Goal: Task Accomplishment & Management: Manage account settings

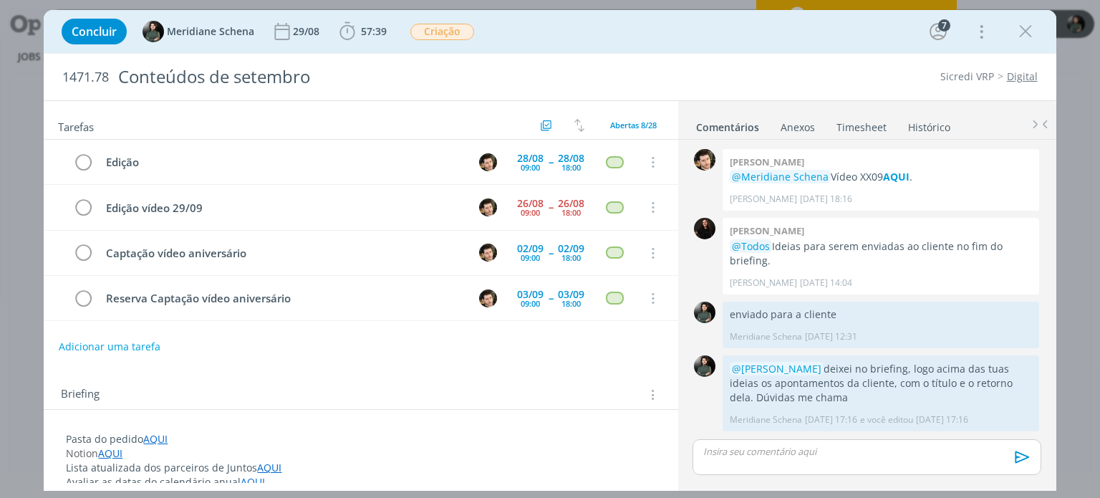
scroll to position [1858, 0]
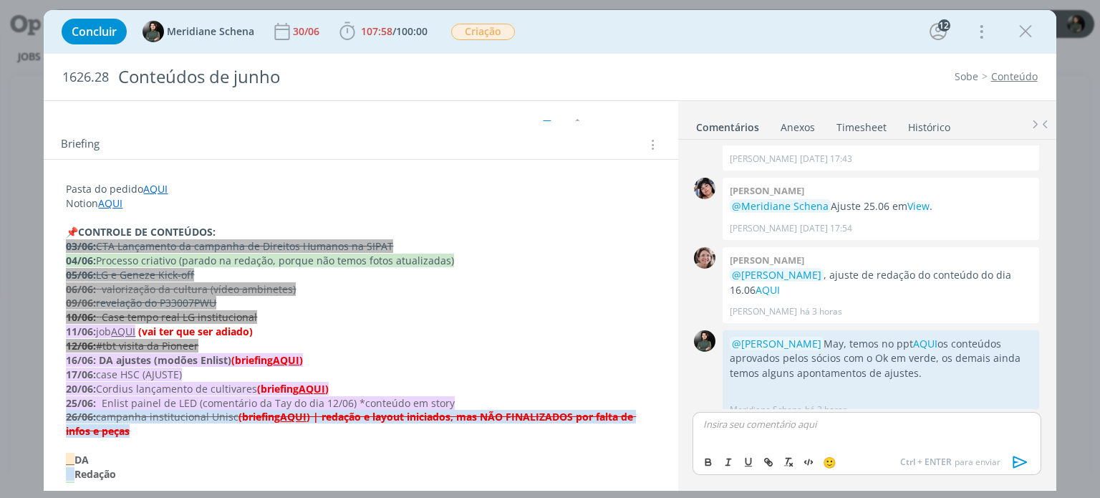
scroll to position [143, 0]
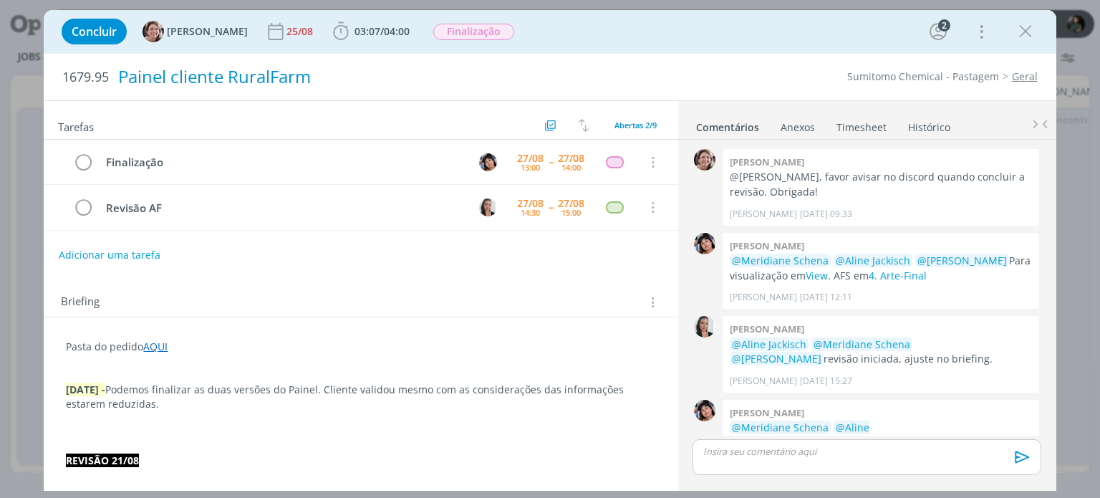
scroll to position [454, 0]
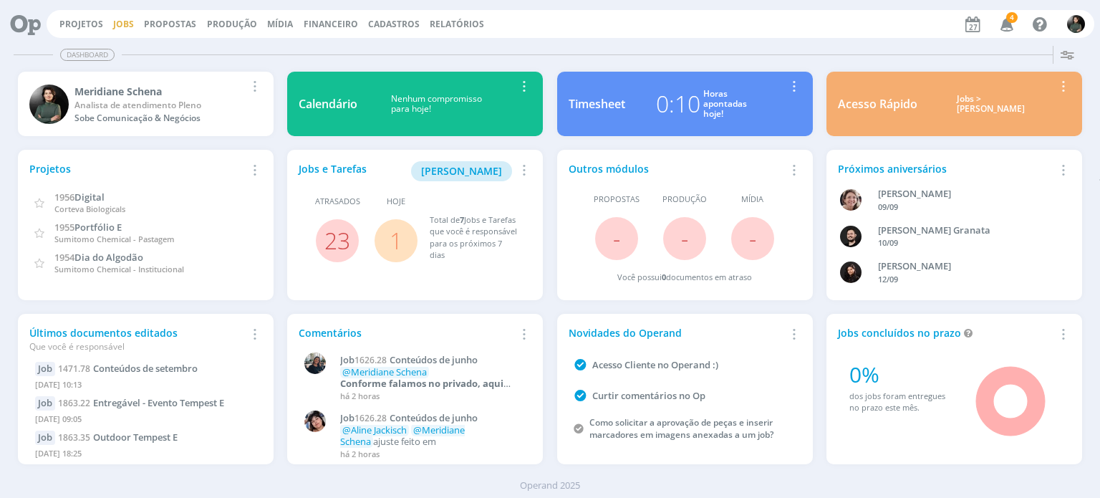
click at [121, 28] on link "Jobs" at bounding box center [123, 24] width 21 height 12
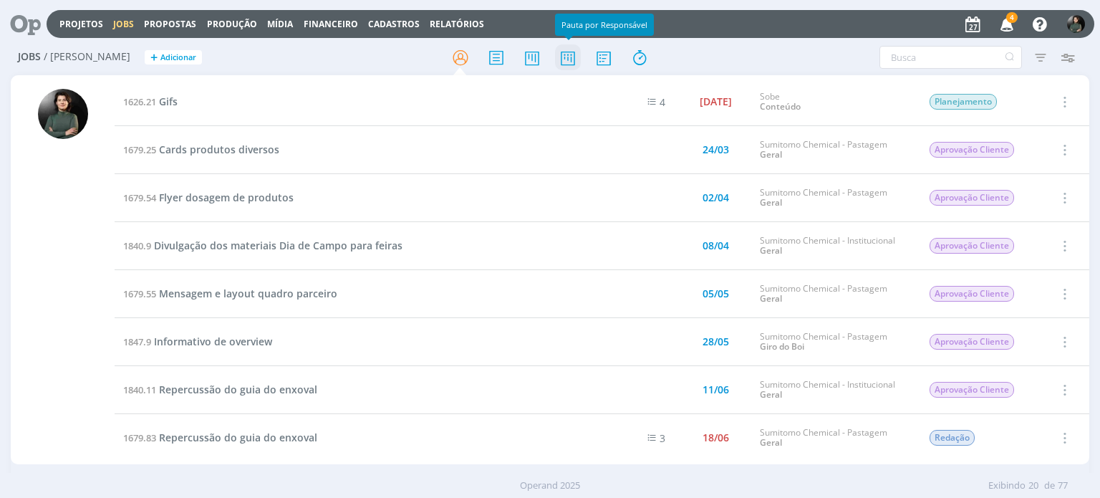
click at [563, 62] on icon at bounding box center [568, 58] width 26 height 28
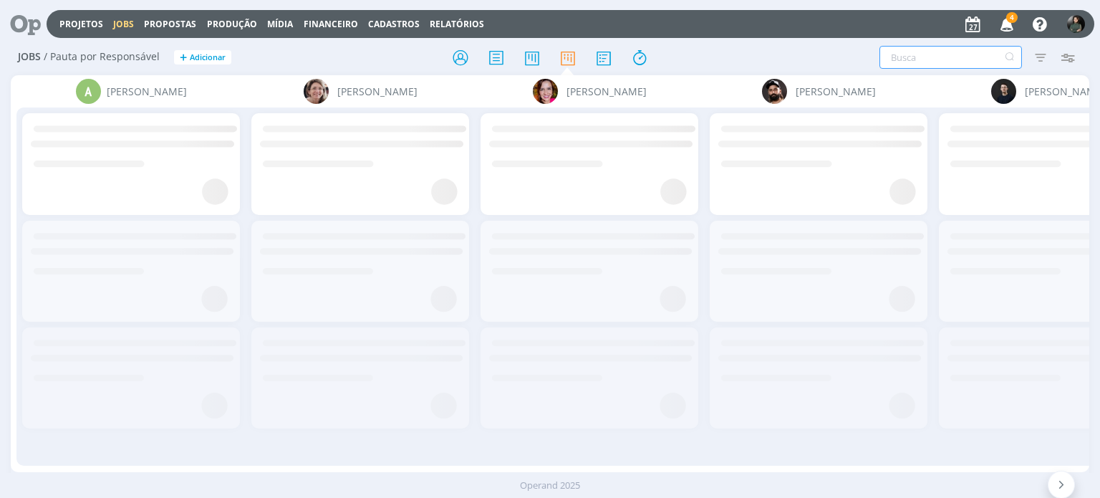
click at [888, 57] on input "text" at bounding box center [950, 57] width 142 height 23
type input "d"
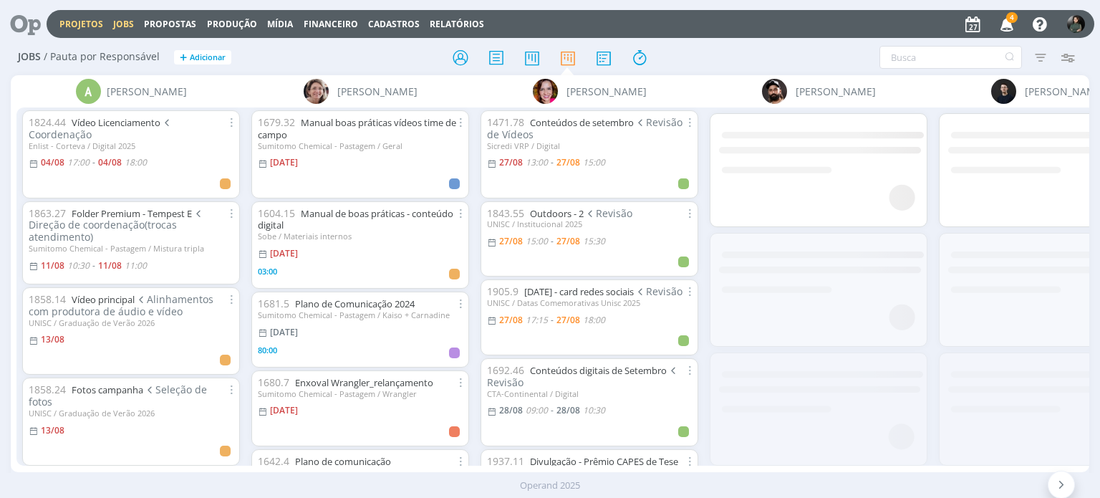
click at [89, 24] on link "Projetos" at bounding box center [81, 24] width 44 height 12
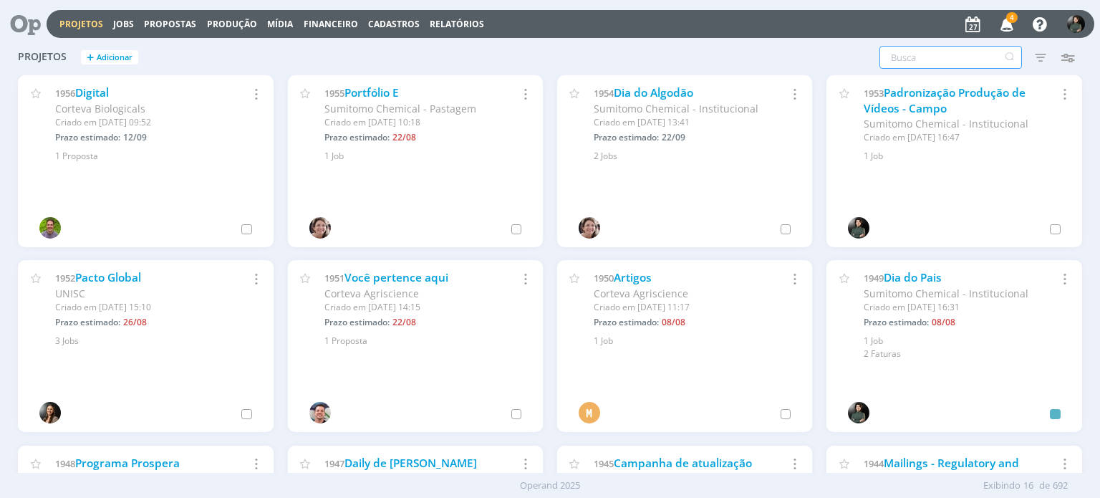
click at [893, 49] on input "text" at bounding box center [950, 57] width 142 height 23
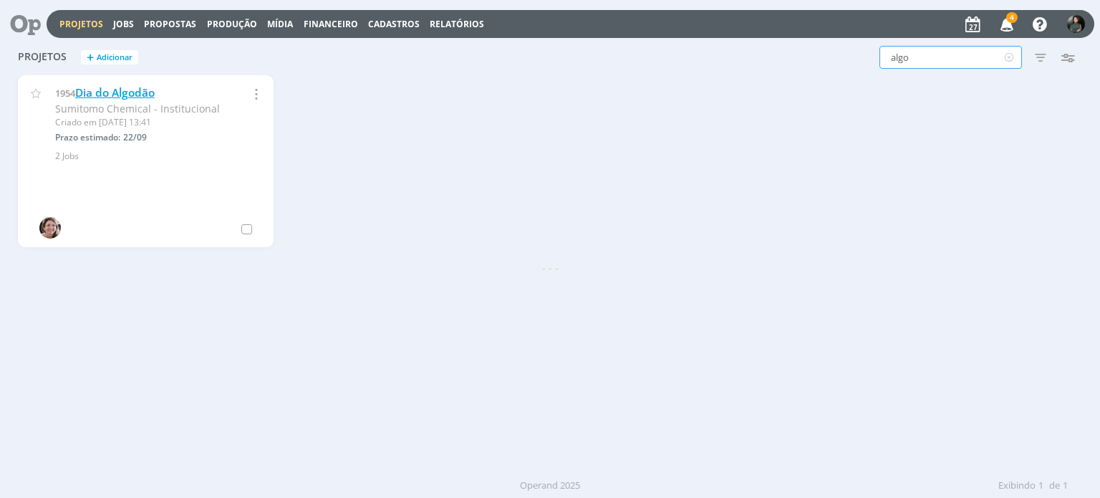
type input "algo"
click at [120, 87] on link "Dia do Algodão" at bounding box center [114, 92] width 79 height 15
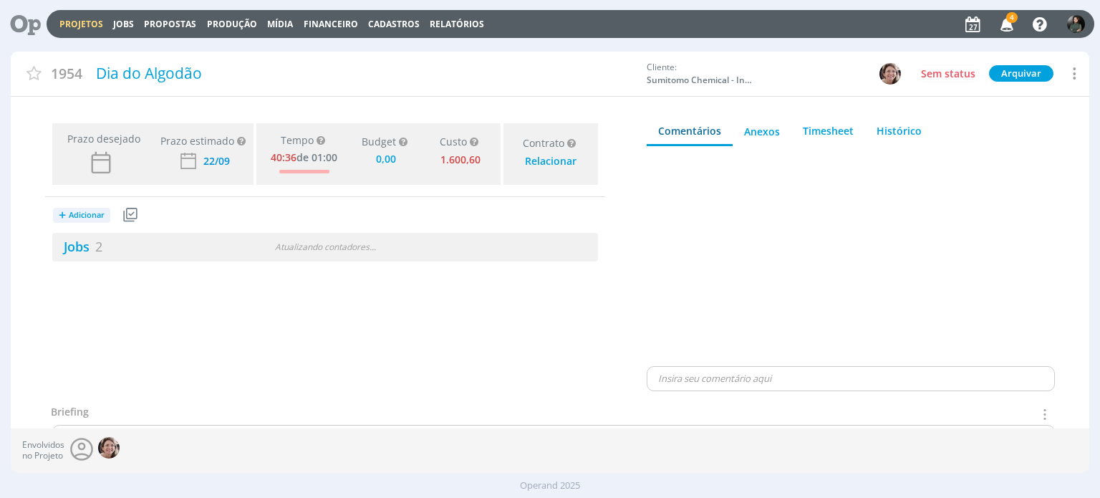
type input "0,00"
click at [77, 243] on link "Jobs 2" at bounding box center [77, 246] width 50 height 17
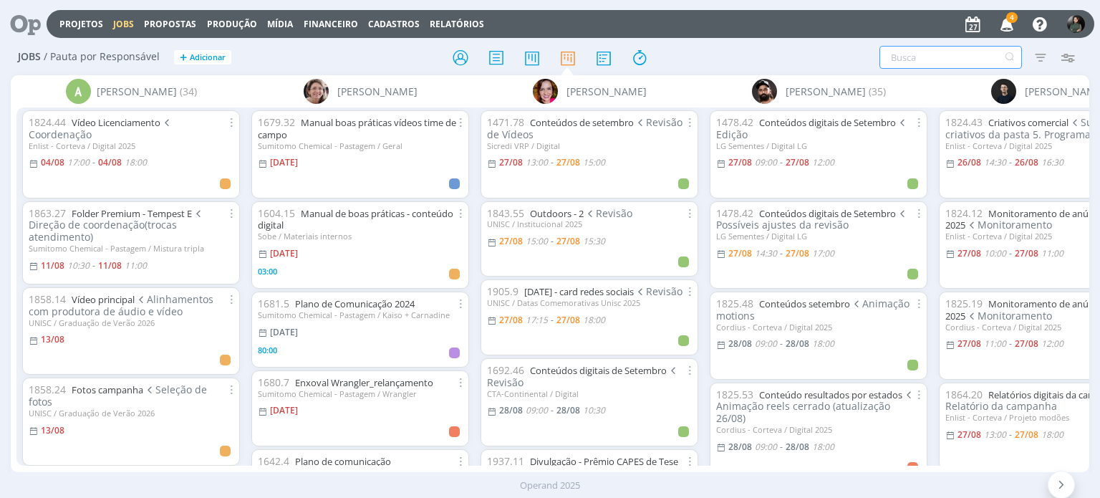
click at [934, 54] on input "text" at bounding box center [950, 57] width 142 height 23
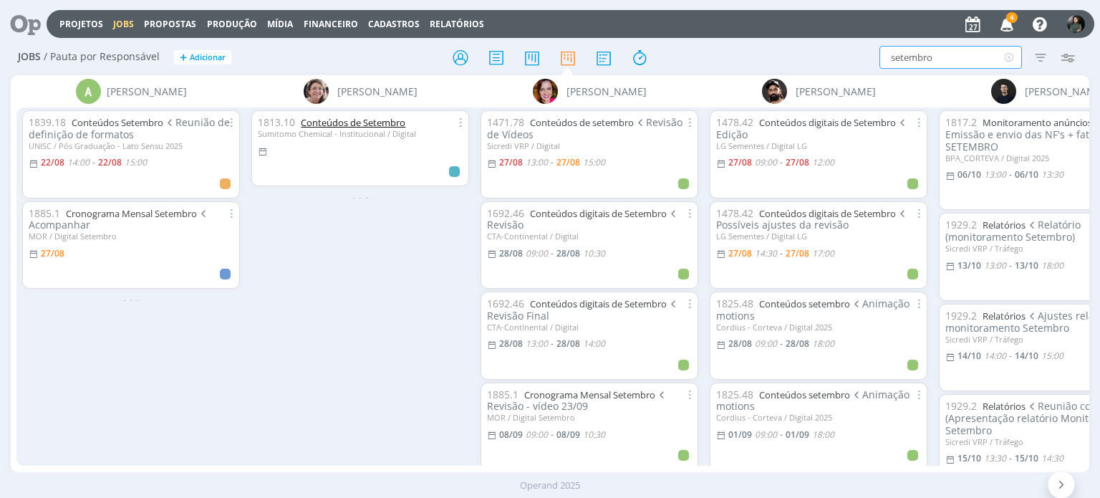
type input "setembro"
click at [352, 120] on link "Conteúdos de Setembro" at bounding box center [353, 122] width 105 height 13
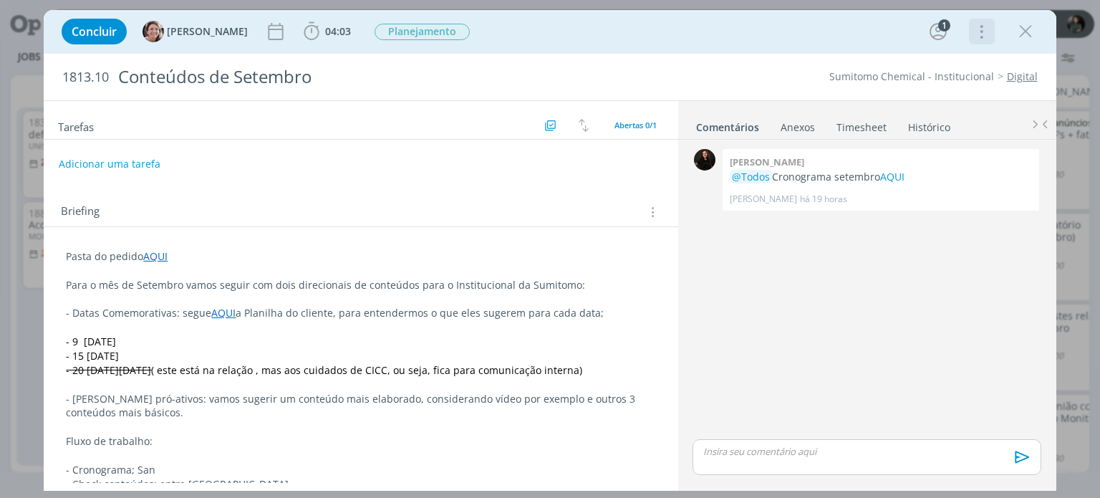
click at [982, 37] on icon "dialog" at bounding box center [980, 31] width 20 height 23
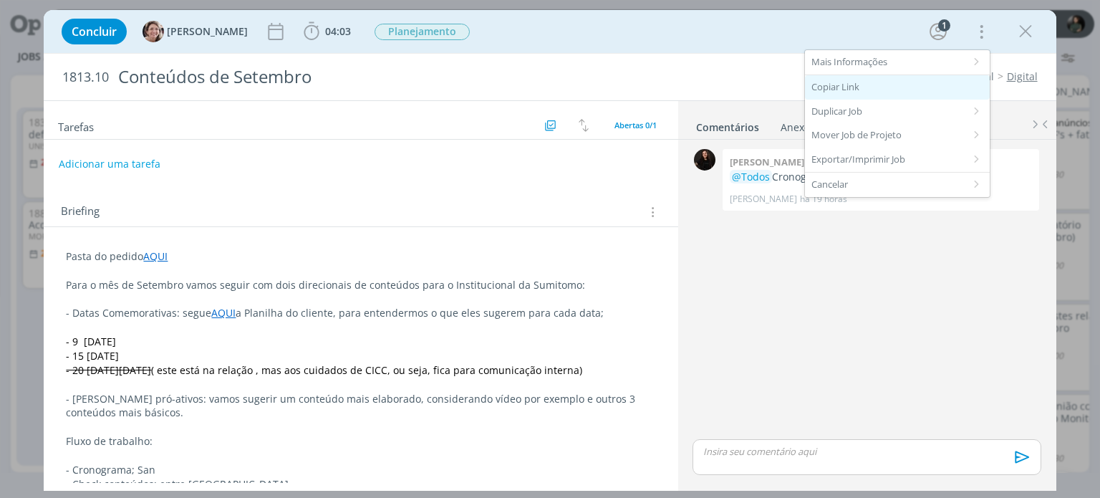
click at [911, 87] on div "Copiar Link" at bounding box center [897, 87] width 185 height 24
click at [656, 276] on div "Pasta do pedido AQUI Para o mês de Setembro vamos seguir com dois direcionais d…" at bounding box center [360, 412] width 611 height 337
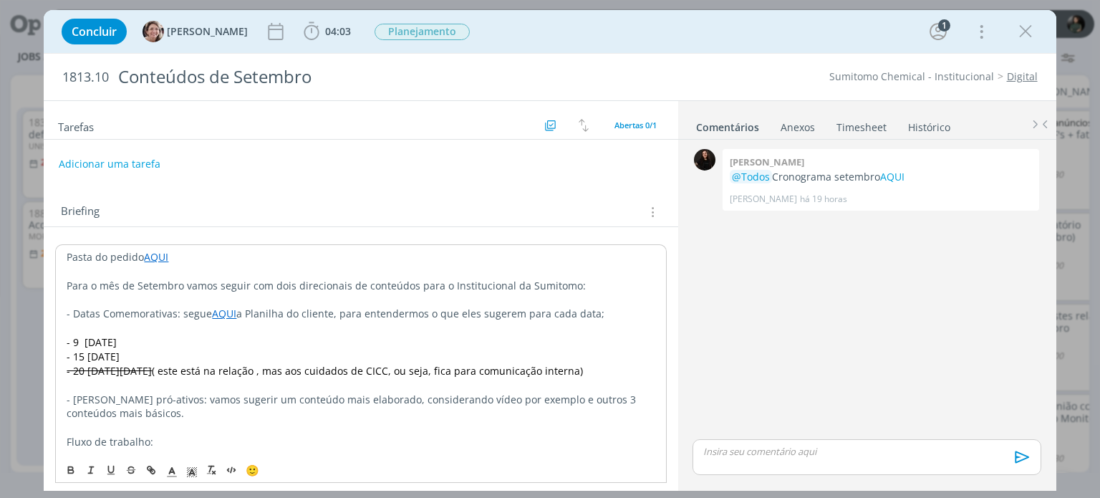
drag, startPoint x: 1027, startPoint y: 34, endPoint x: 860, endPoint y: 102, distance: 181.1
click at [1027, 34] on icon "dialog" at bounding box center [1024, 31] width 21 height 21
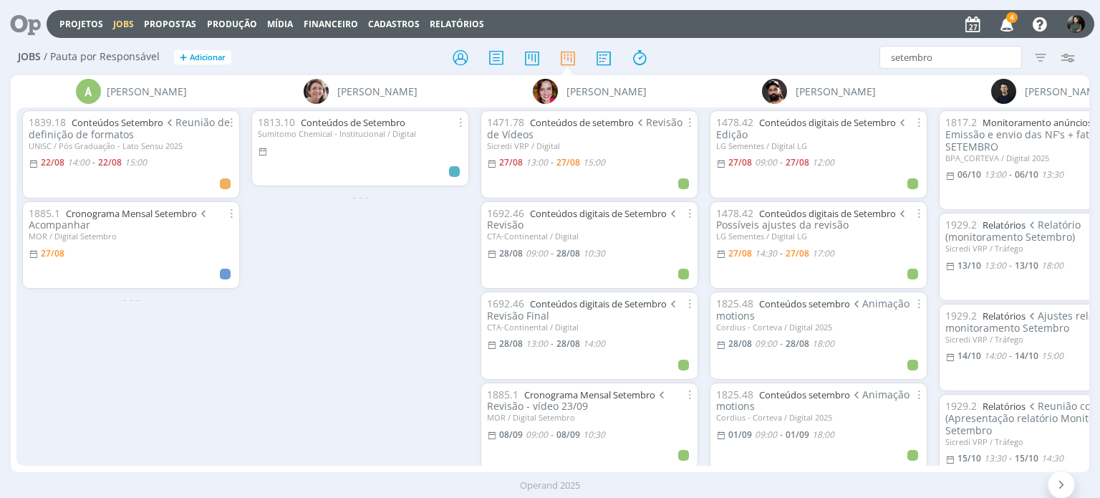
click at [1007, 28] on icon "button" at bounding box center [1006, 23] width 25 height 24
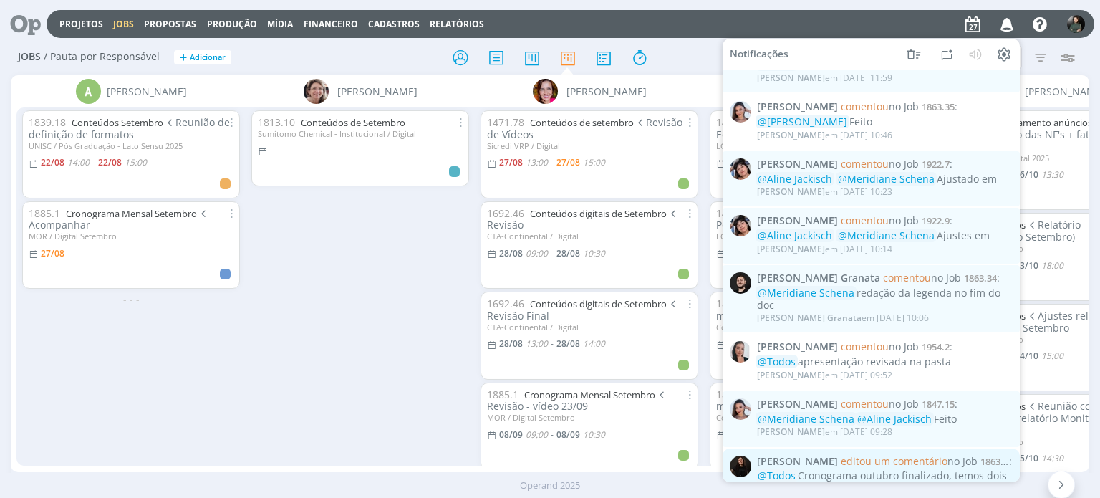
scroll to position [1243, 0]
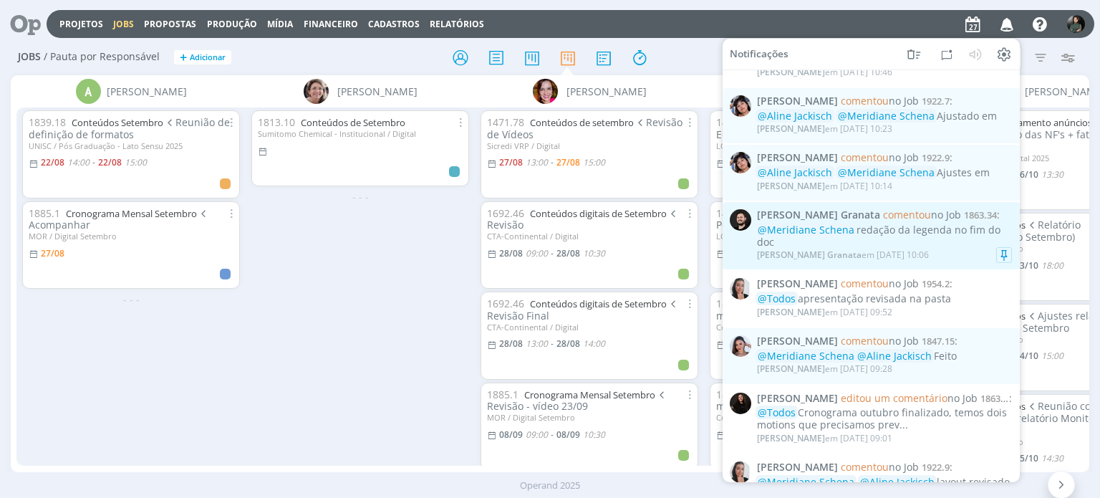
click at [891, 237] on div "@Meridiane Schena redação da legenda no fim do doc" at bounding box center [884, 236] width 255 height 24
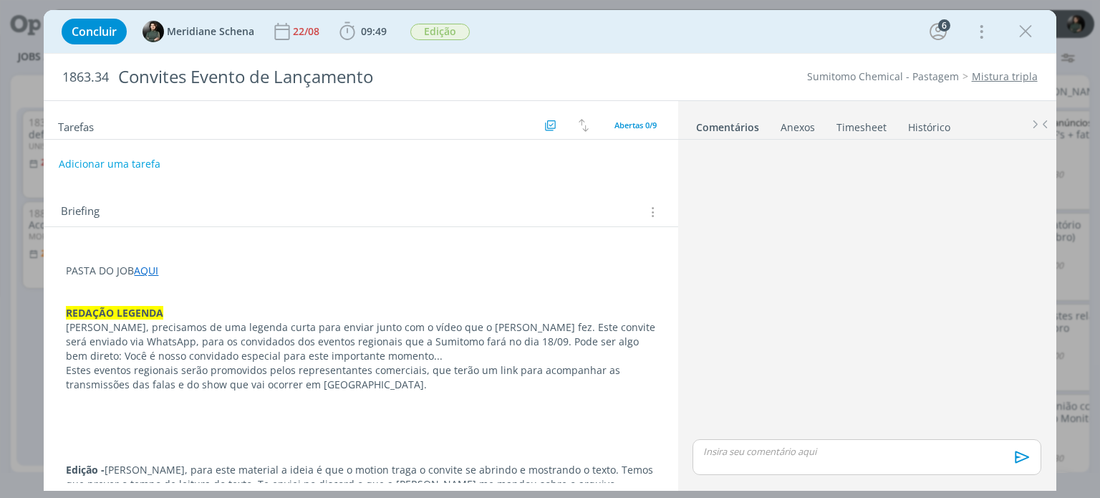
scroll to position [401, 0]
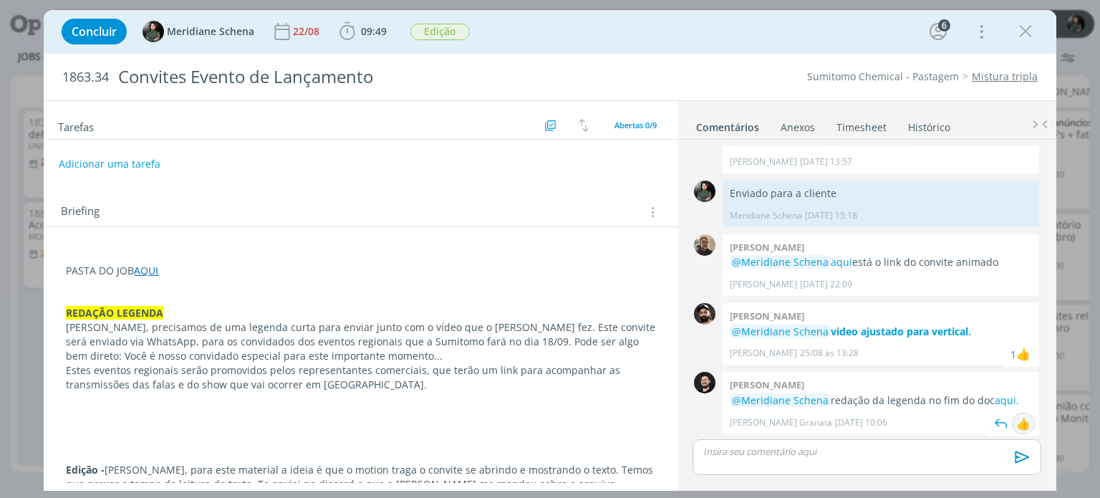
click at [1017, 423] on div "👍" at bounding box center [1023, 423] width 14 height 17
click at [862, 467] on div "dialog" at bounding box center [866, 457] width 348 height 36
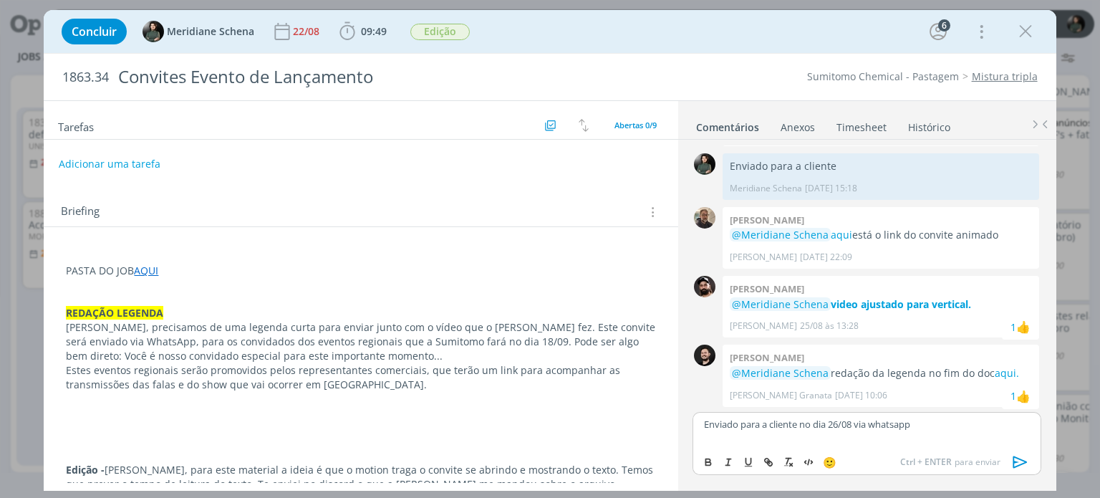
click at [1016, 460] on icon "dialog" at bounding box center [1019, 461] width 21 height 21
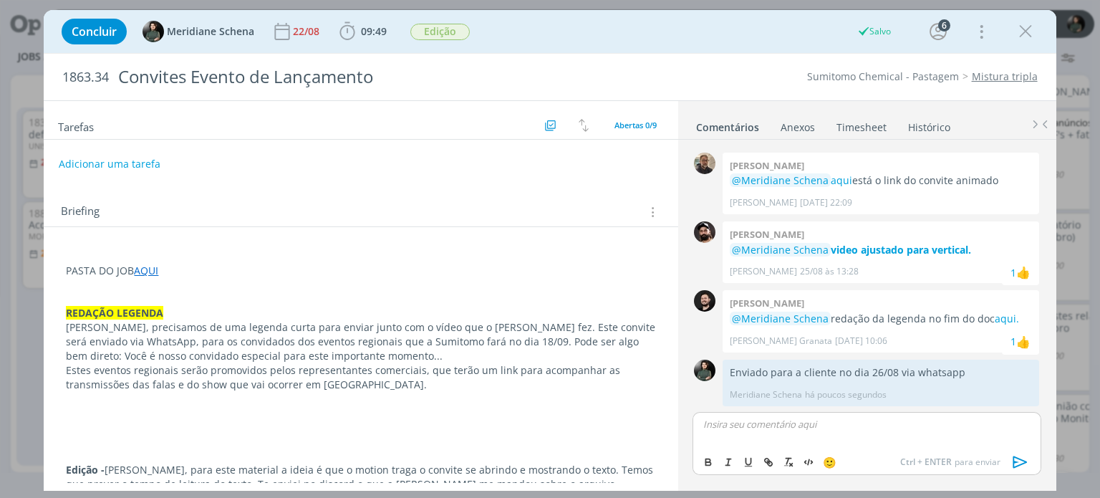
drag, startPoint x: 1022, startPoint y: 37, endPoint x: 1018, endPoint y: 81, distance: 44.6
click at [1022, 37] on icon "dialog" at bounding box center [1024, 31] width 21 height 21
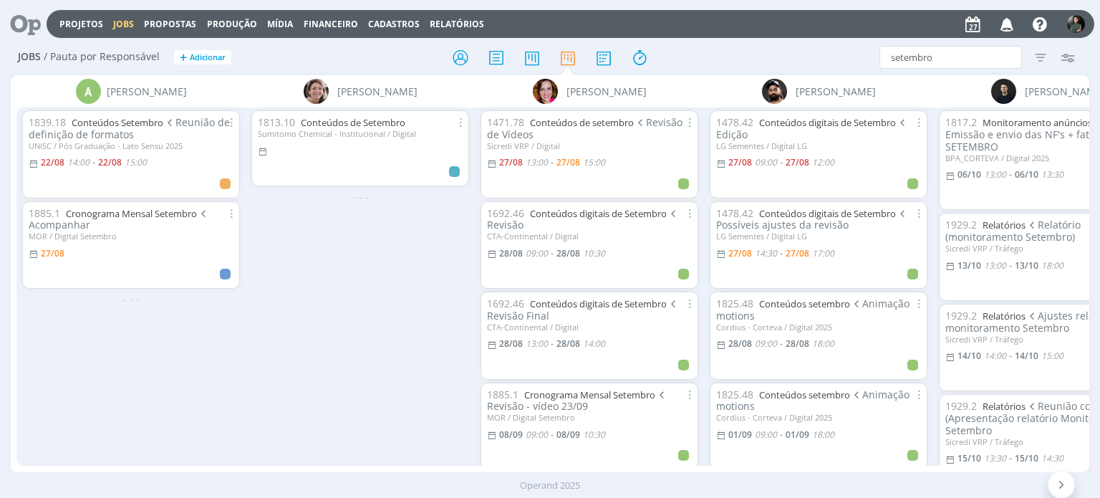
click at [1009, 21] on icon "button" at bounding box center [1006, 23] width 25 height 24
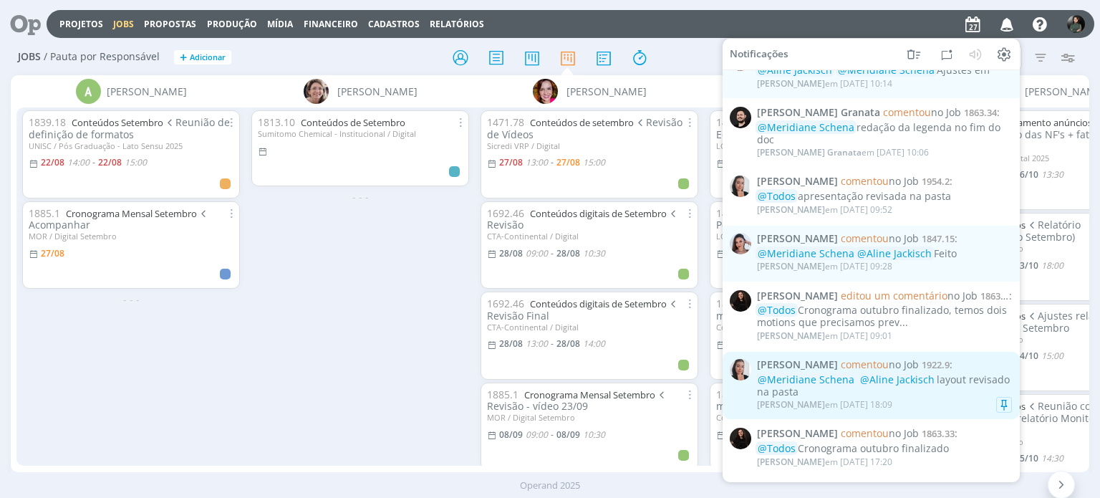
scroll to position [1307, 0]
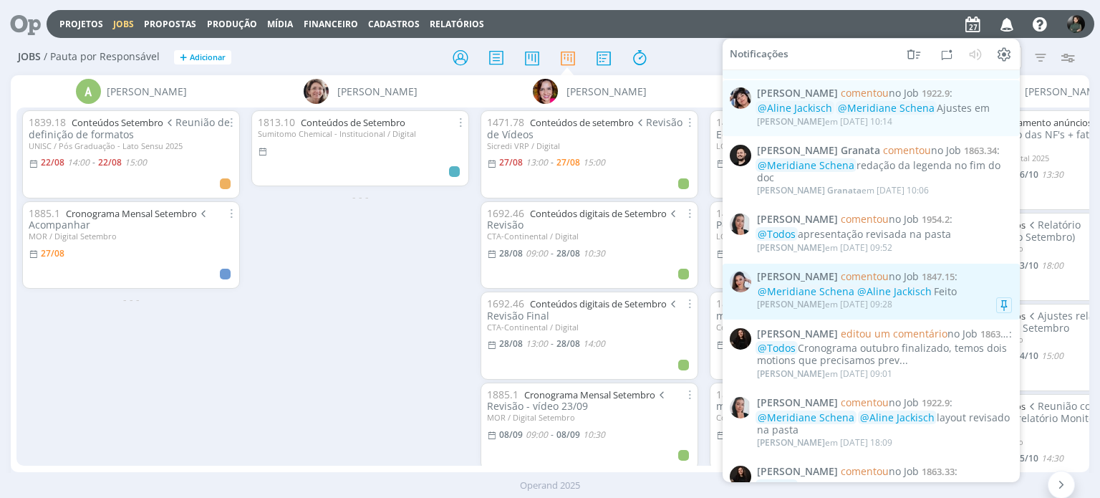
click at [899, 291] on span "@Aline Jackisch" at bounding box center [894, 291] width 74 height 14
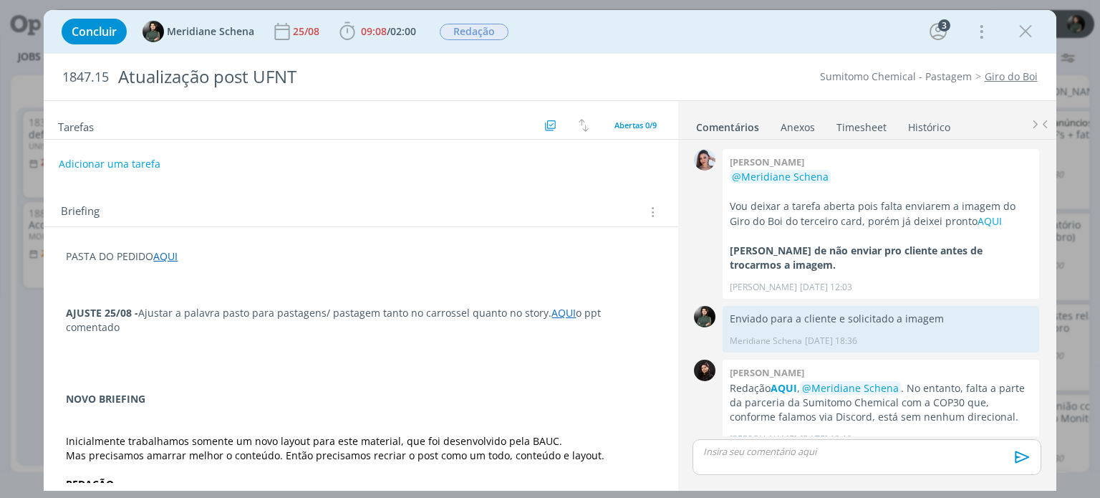
scroll to position [612, 0]
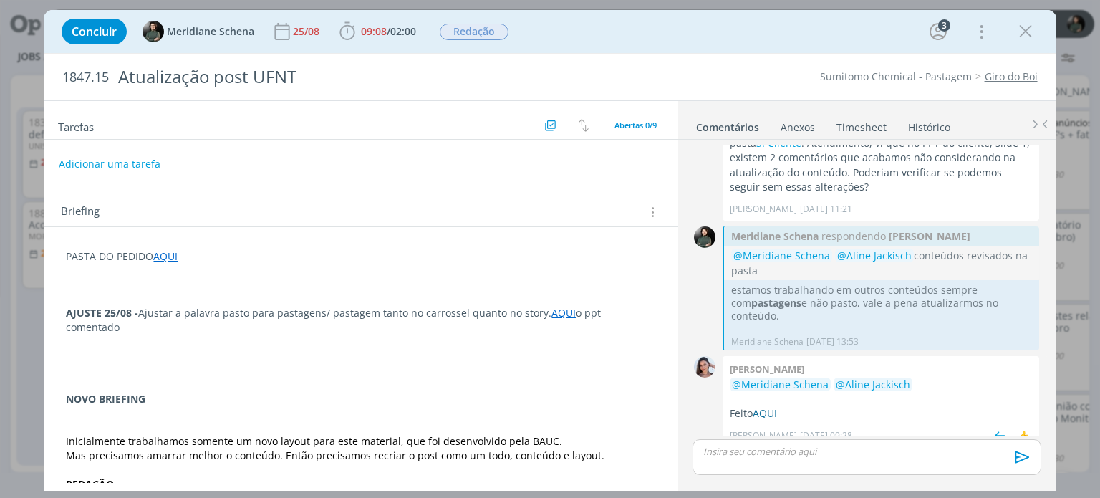
click at [767, 406] on link "AQUI" at bounding box center [764, 413] width 24 height 14
click at [775, 406] on link "AQUI" at bounding box center [764, 413] width 24 height 14
click at [787, 450] on p "dialog" at bounding box center [866, 451] width 325 height 13
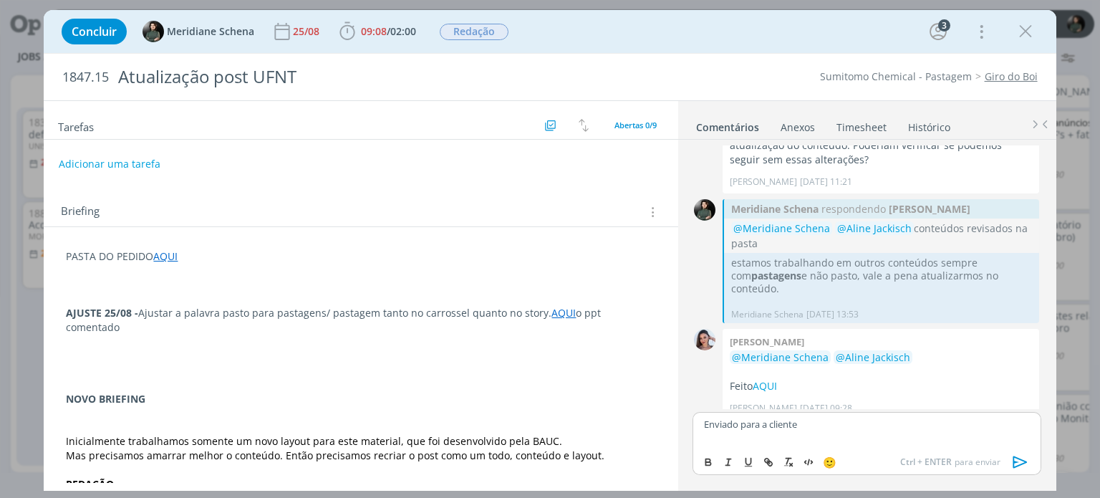
click at [1014, 460] on icon "dialog" at bounding box center [1019, 461] width 14 height 12
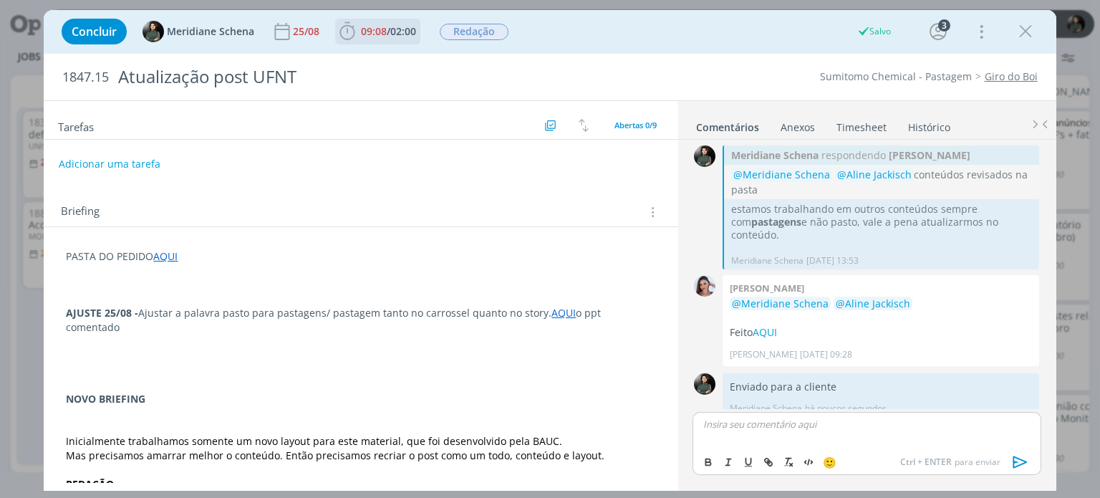
click at [409, 39] on span "09:08 / 02:00" at bounding box center [377, 31] width 82 height 21
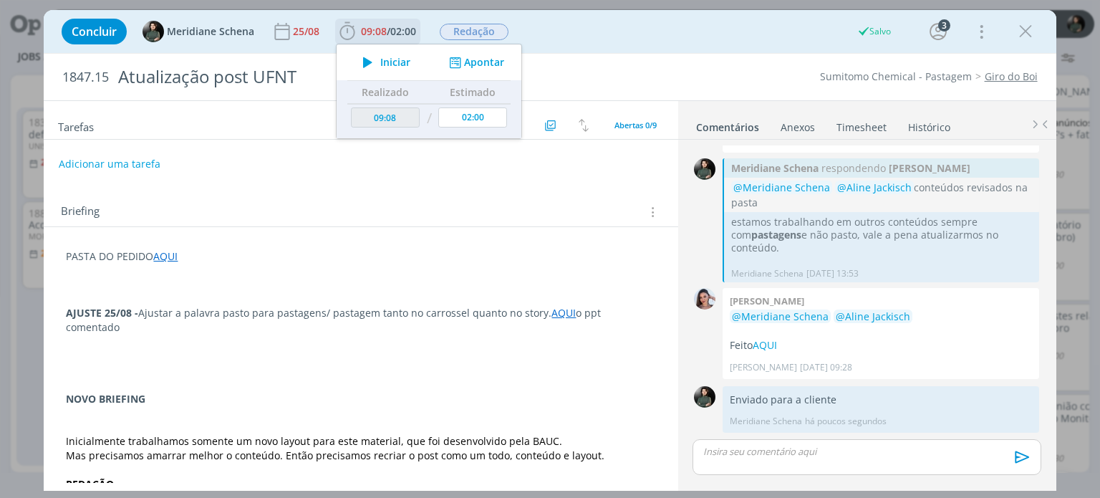
scroll to position [666, 0]
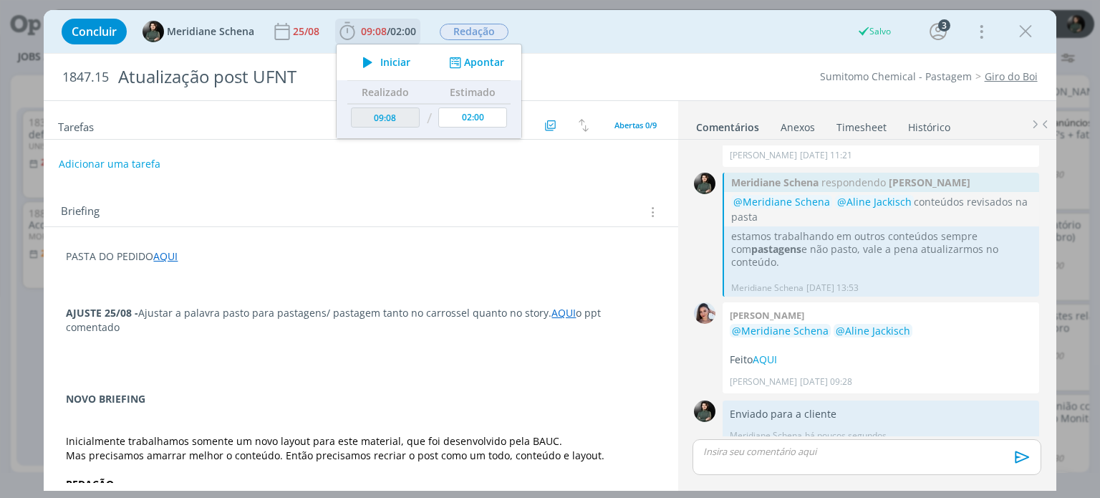
click at [388, 69] on button "Iniciar" at bounding box center [382, 62] width 57 height 20
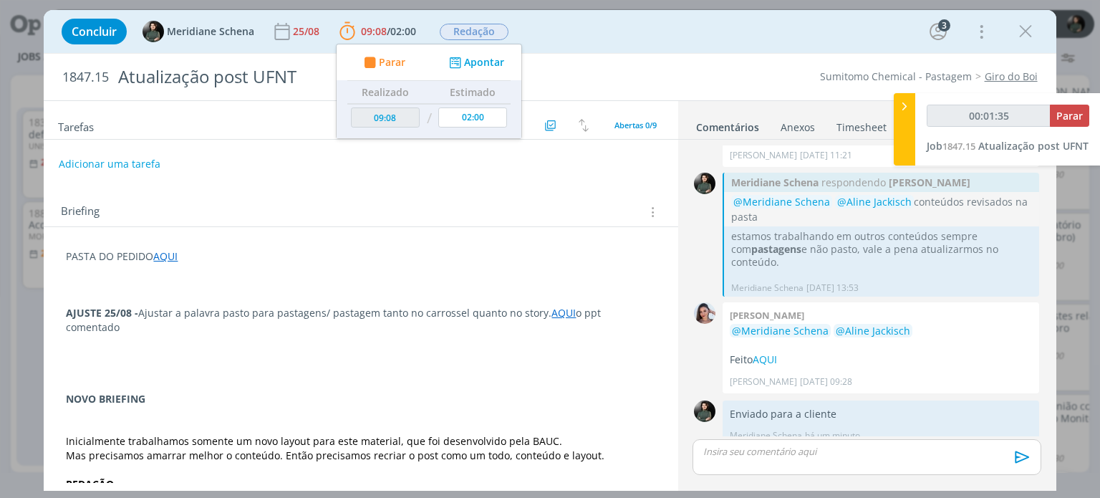
click at [770, 452] on p "dialog" at bounding box center [866, 451] width 325 height 13
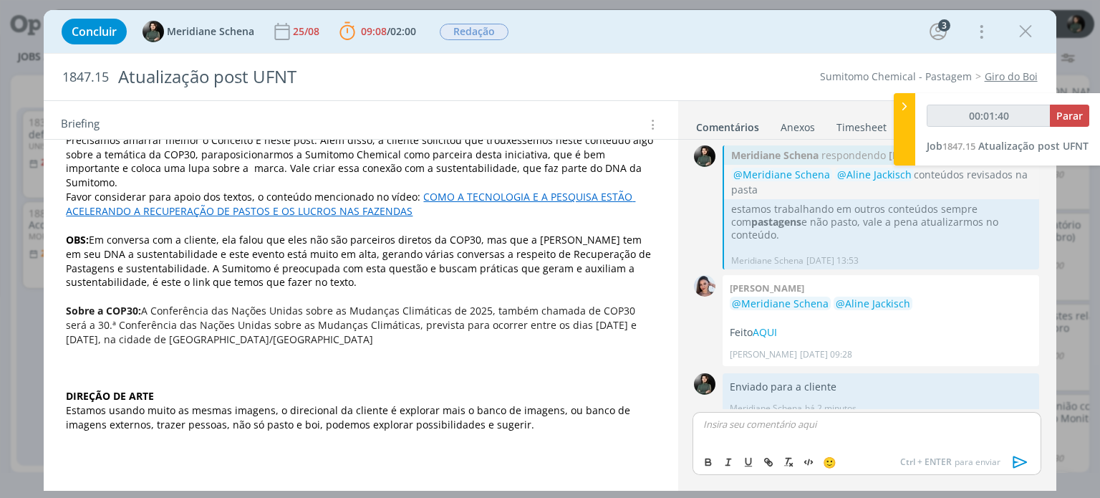
scroll to position [0, 0]
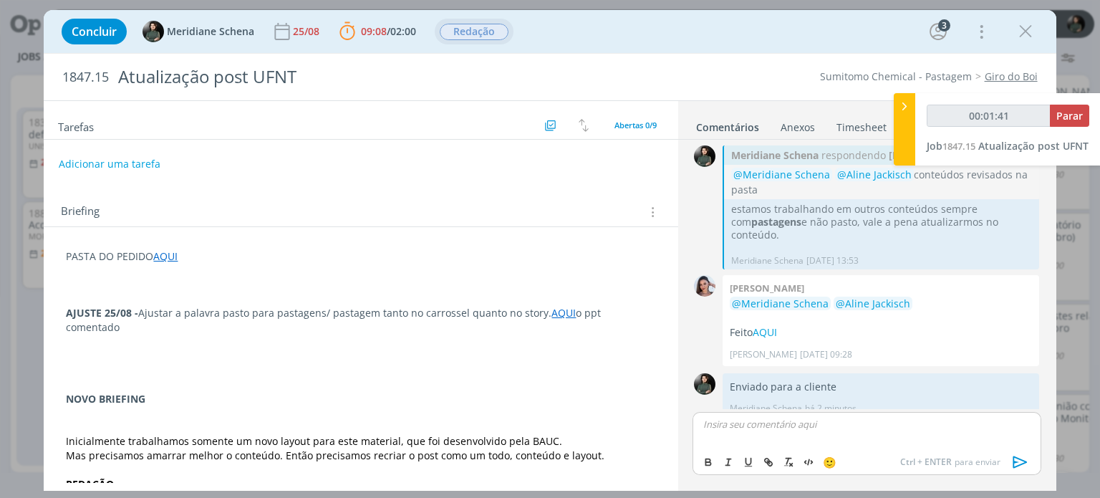
click at [459, 19] on span "Redação" at bounding box center [474, 32] width 79 height 26
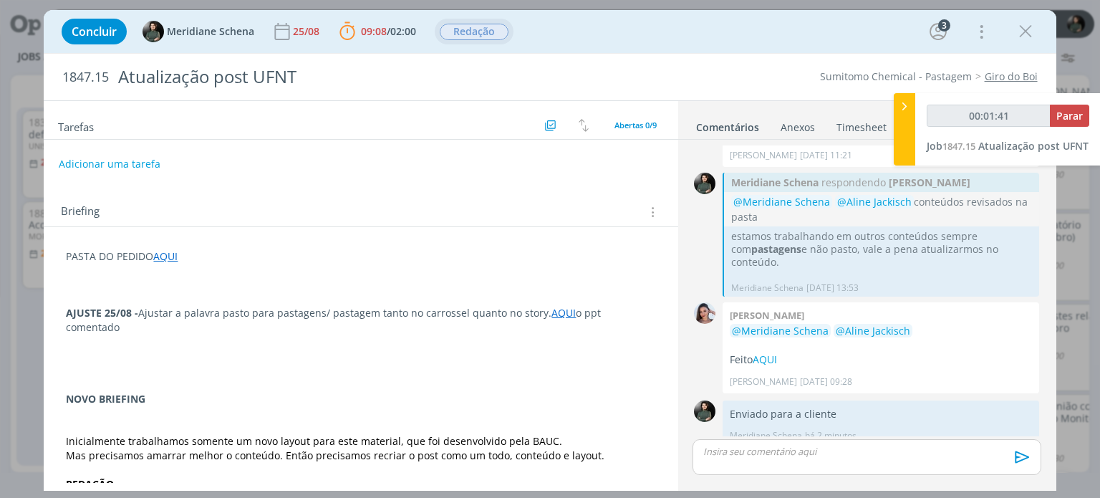
click at [473, 32] on span "Redação" at bounding box center [474, 32] width 69 height 16
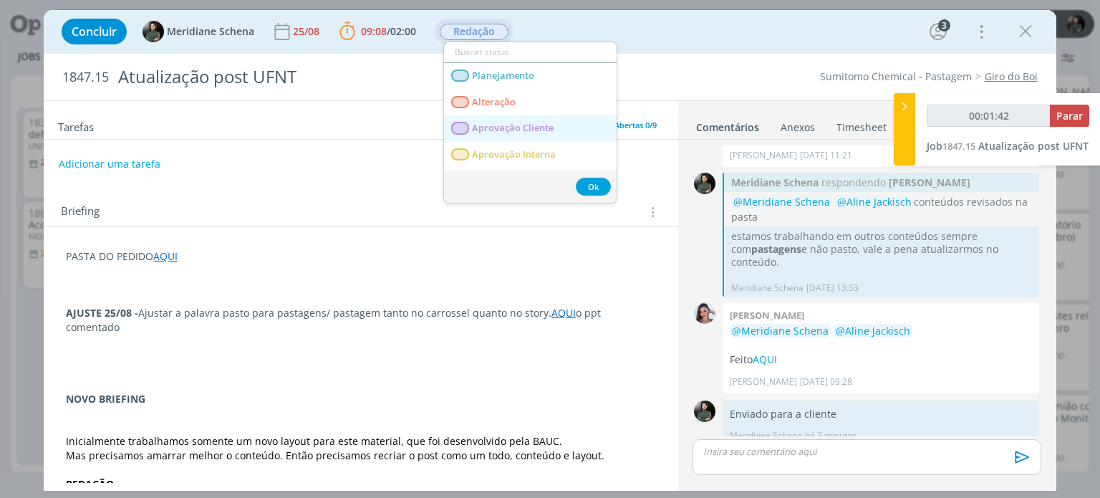
click at [516, 132] on span "Aprovação Cliente" at bounding box center [513, 127] width 82 height 11
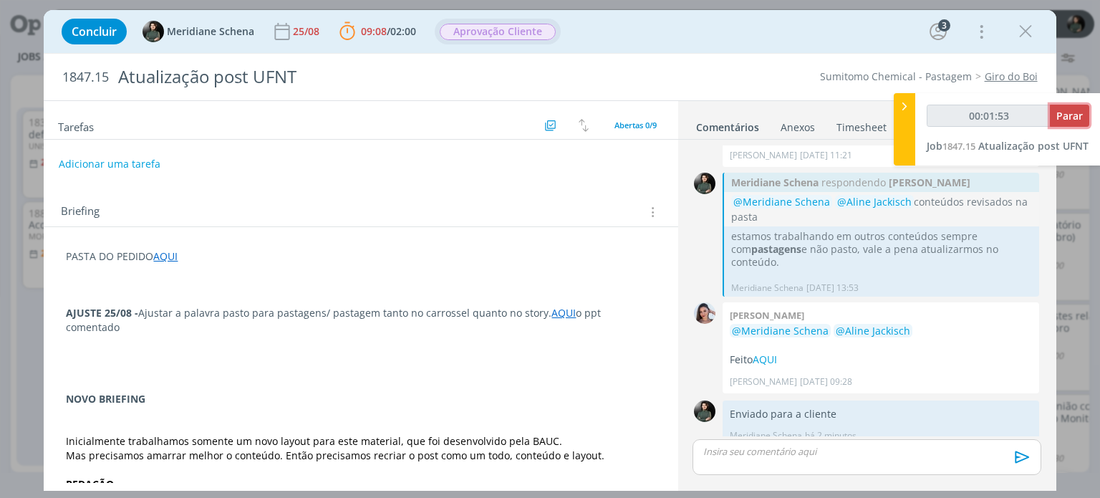
click at [1087, 112] on button "Parar" at bounding box center [1069, 116] width 39 height 22
type input "00:02:00"
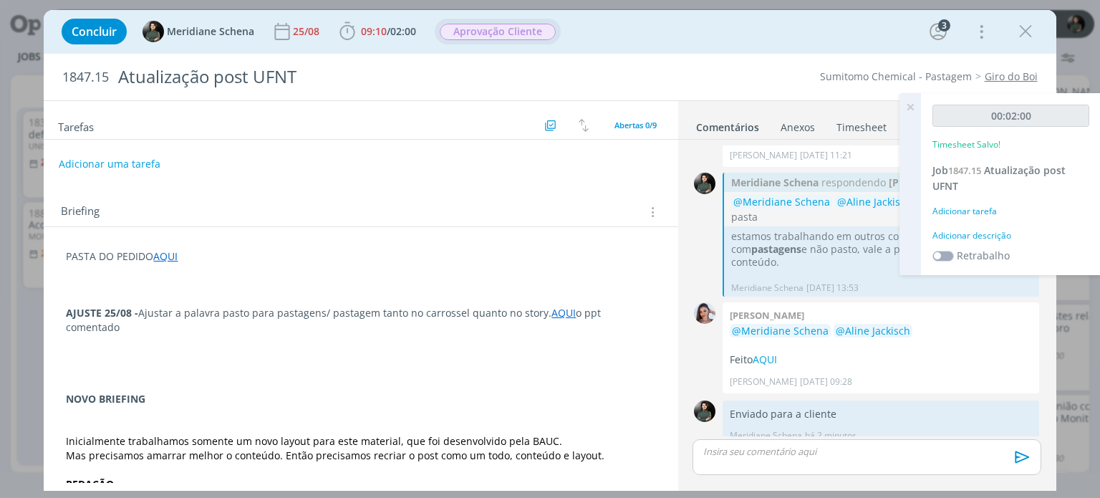
click at [992, 232] on div "Adicionar descrição" at bounding box center [1010, 235] width 157 height 13
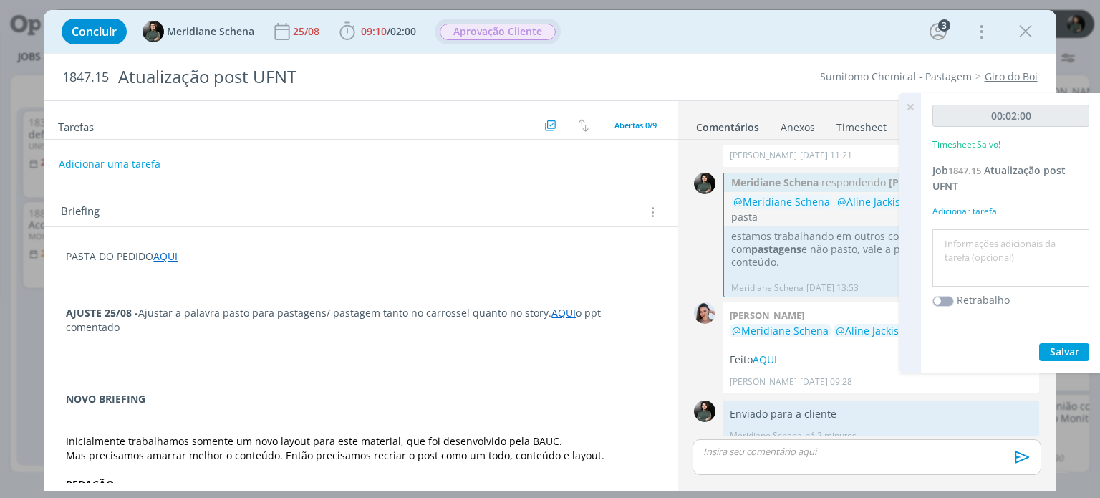
click at [992, 233] on textarea at bounding box center [1011, 258] width 150 height 51
type textarea "Envio do material para a cliente"
click at [1053, 347] on span "Salvar" at bounding box center [1064, 351] width 29 height 14
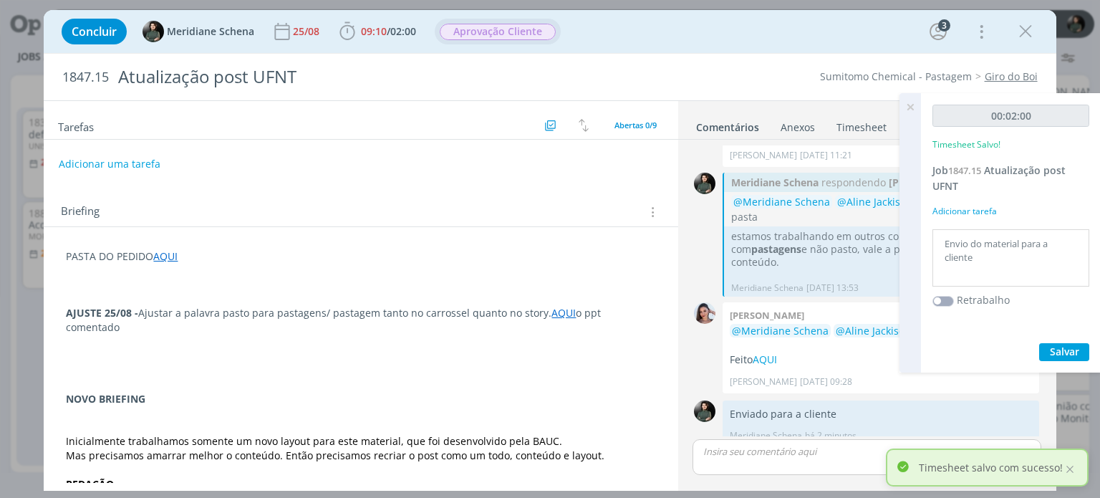
drag, startPoint x: 1025, startPoint y: 29, endPoint x: 681, endPoint y: 277, distance: 424.6
click at [1025, 29] on icon "dialog" at bounding box center [1024, 31] width 21 height 21
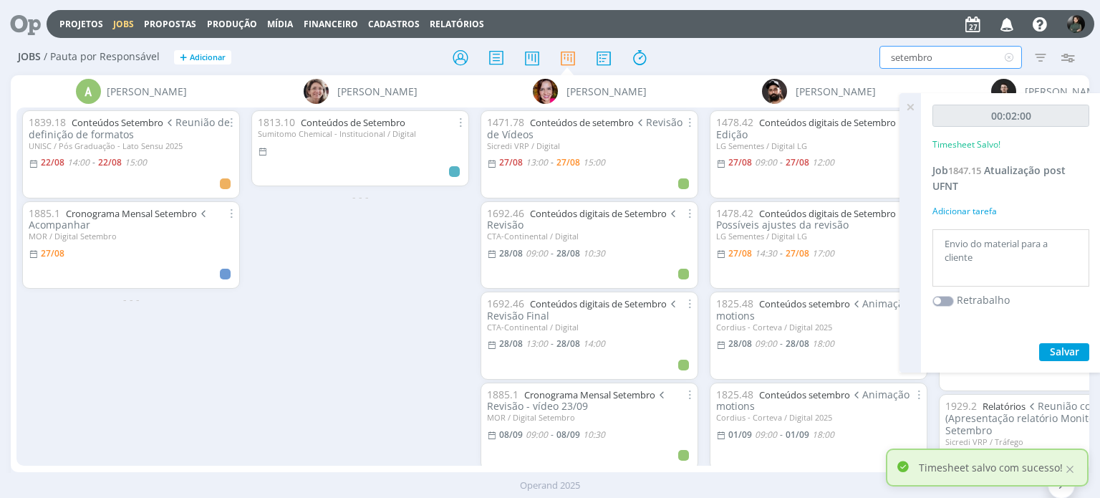
drag, startPoint x: 934, startPoint y: 57, endPoint x: 875, endPoint y: 52, distance: 58.9
click at [875, 52] on div "setembro Filtrar Filtrar Limpar setembro Tipo Jobs e Tarefas Data Personalizado…" at bounding box center [909, 57] width 345 height 23
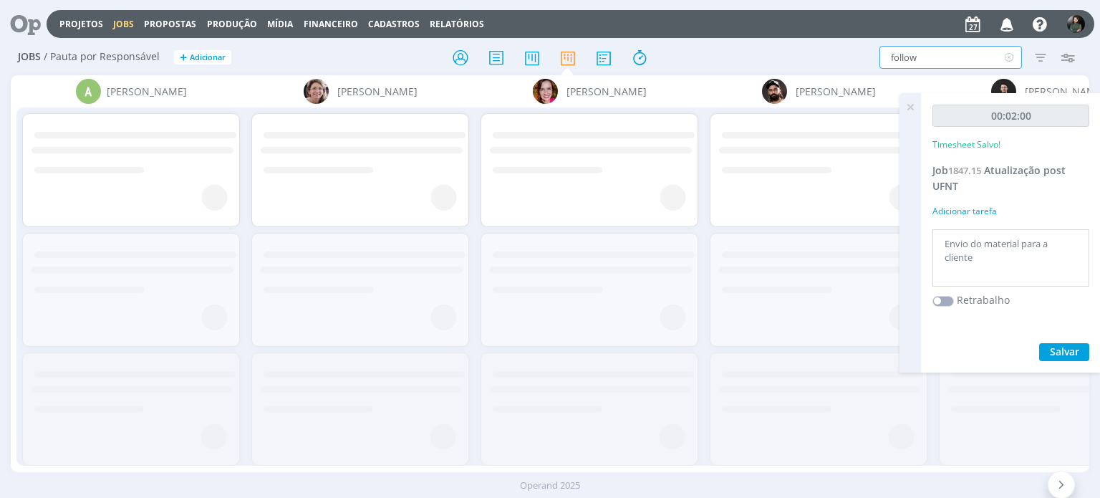
type input "follow"
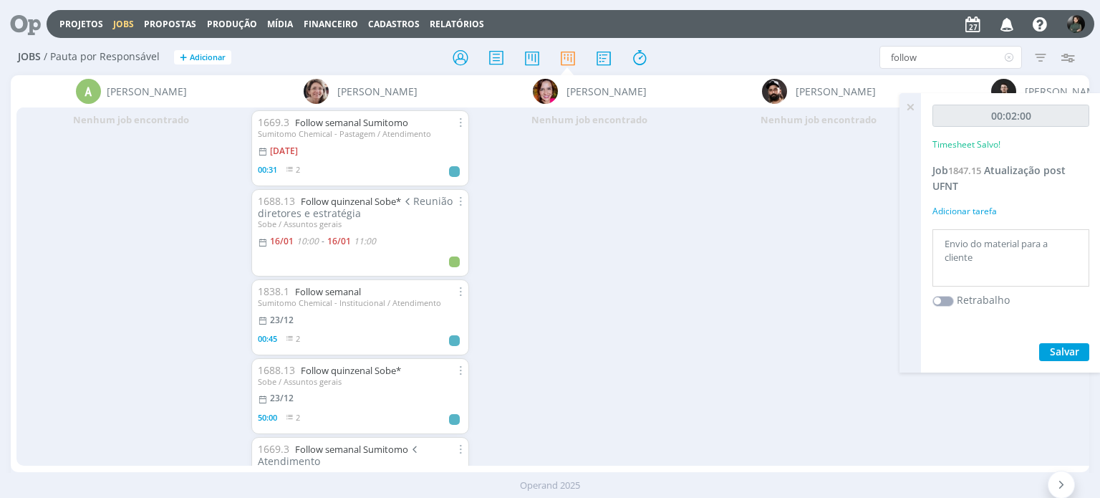
click at [908, 111] on icon at bounding box center [910, 107] width 26 height 28
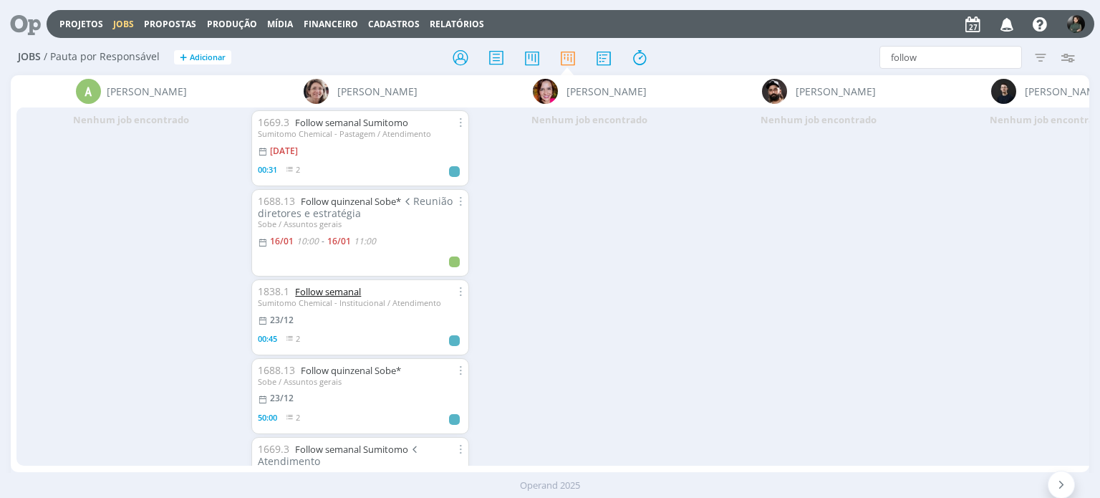
click at [361, 288] on link "Follow semanal" at bounding box center [328, 291] width 66 height 13
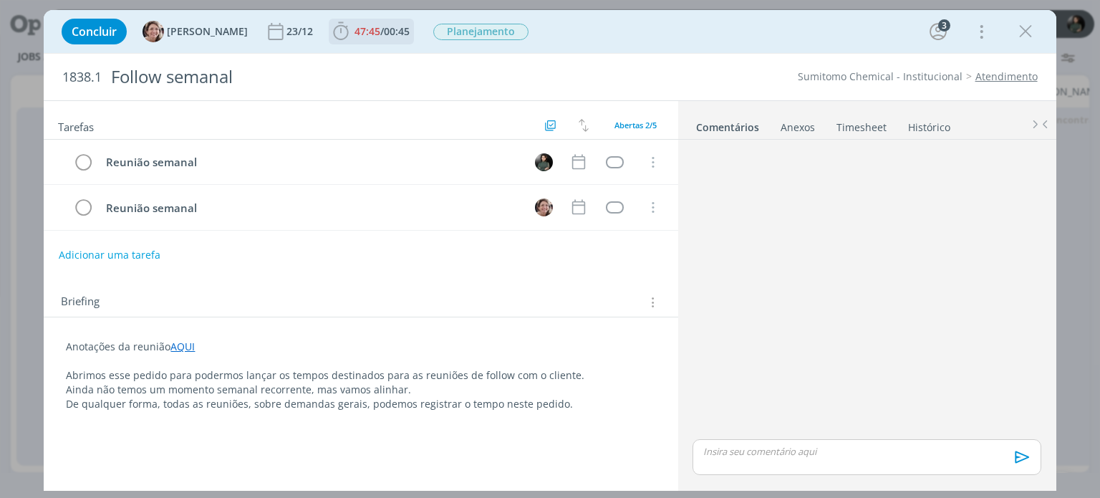
click at [364, 36] on span "47:45" at bounding box center [367, 31] width 26 height 14
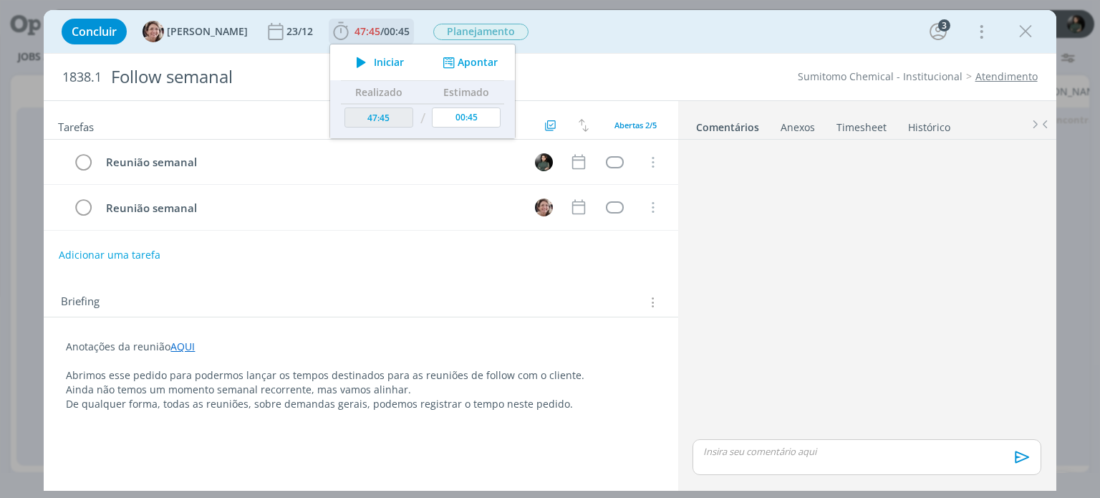
click at [465, 68] on button "Apontar" at bounding box center [468, 62] width 59 height 15
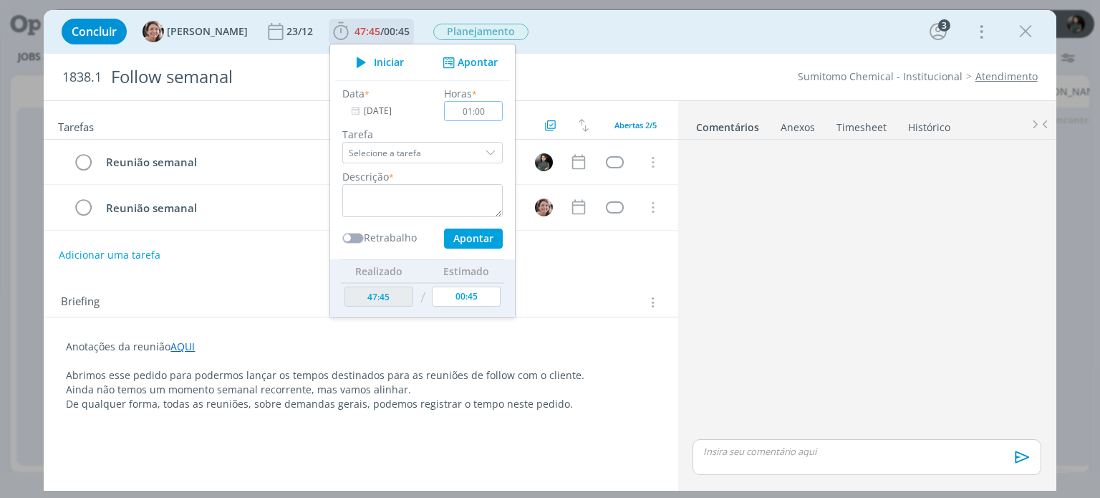
type input "01:00"
click at [444, 194] on textarea "dialog" at bounding box center [422, 200] width 160 height 33
type textarea "Follow semanal com a Gabi"
click at [461, 237] on button "Apontar" at bounding box center [473, 238] width 59 height 20
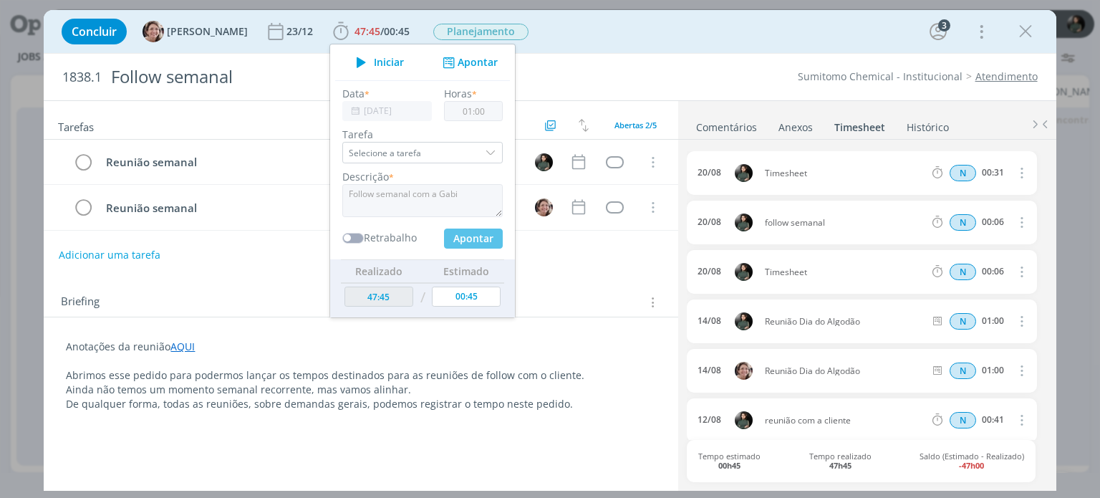
type input "48:45"
type input "00:00"
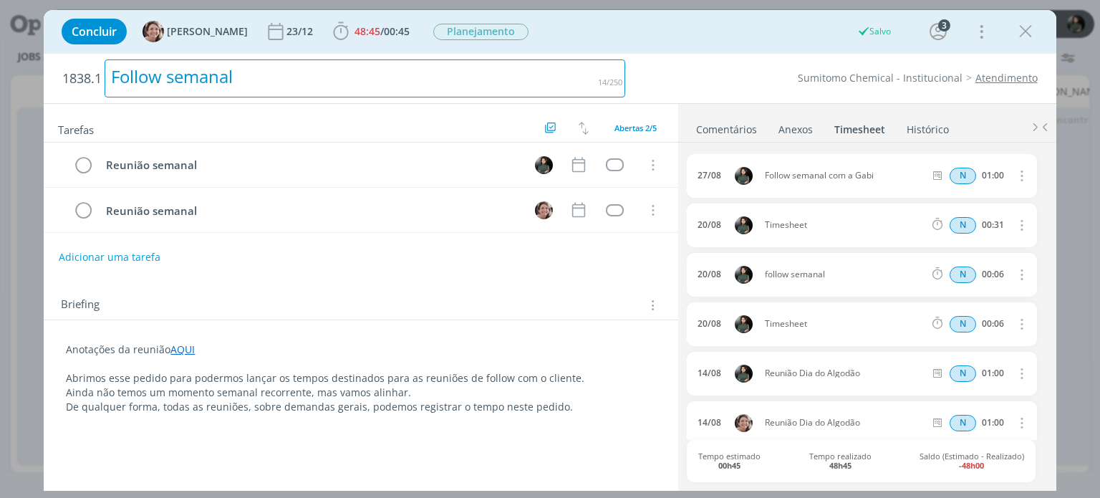
click at [571, 77] on div "Follow semanal" at bounding box center [365, 78] width 520 height 38
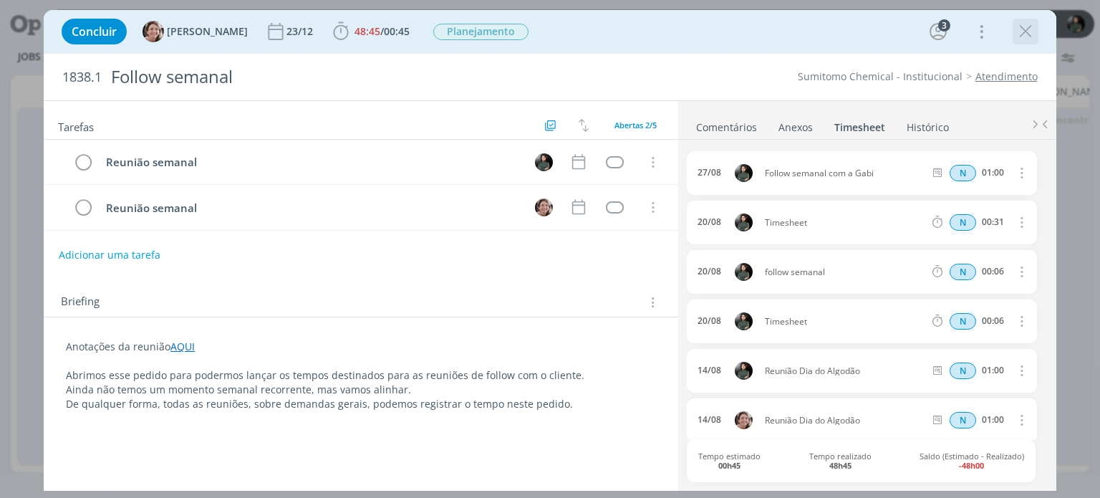
click at [1022, 31] on icon "dialog" at bounding box center [1024, 31] width 21 height 21
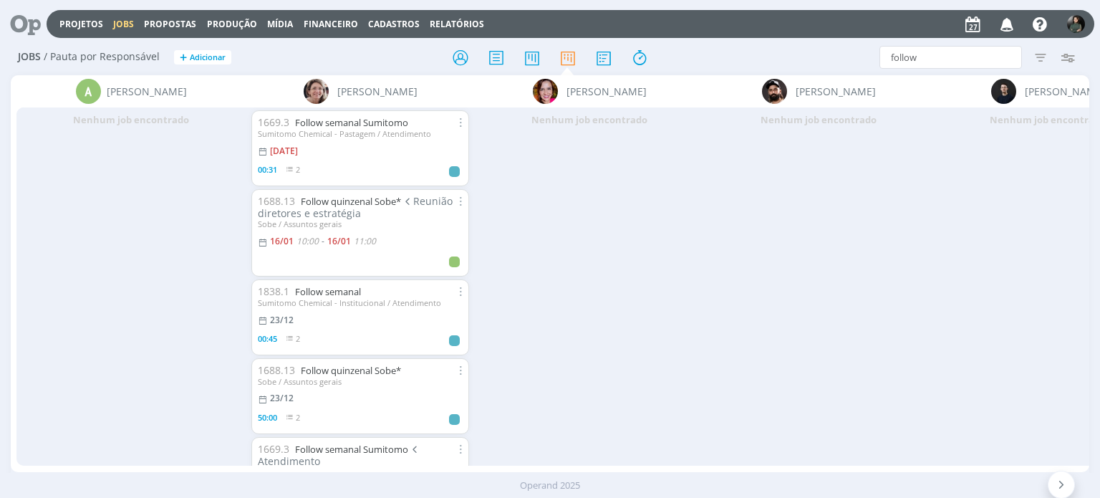
click at [1006, 22] on icon "button" at bounding box center [1006, 23] width 25 height 24
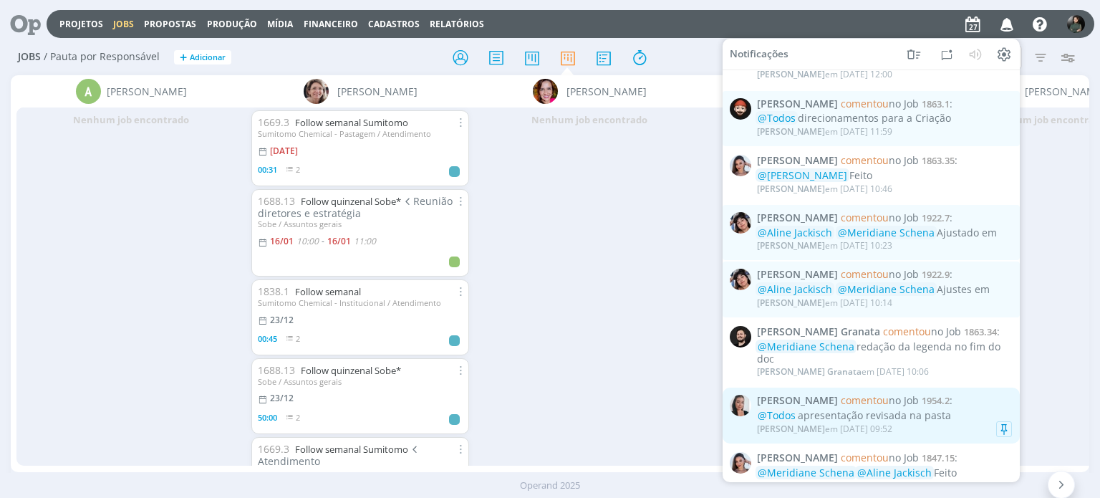
scroll to position [1100, 0]
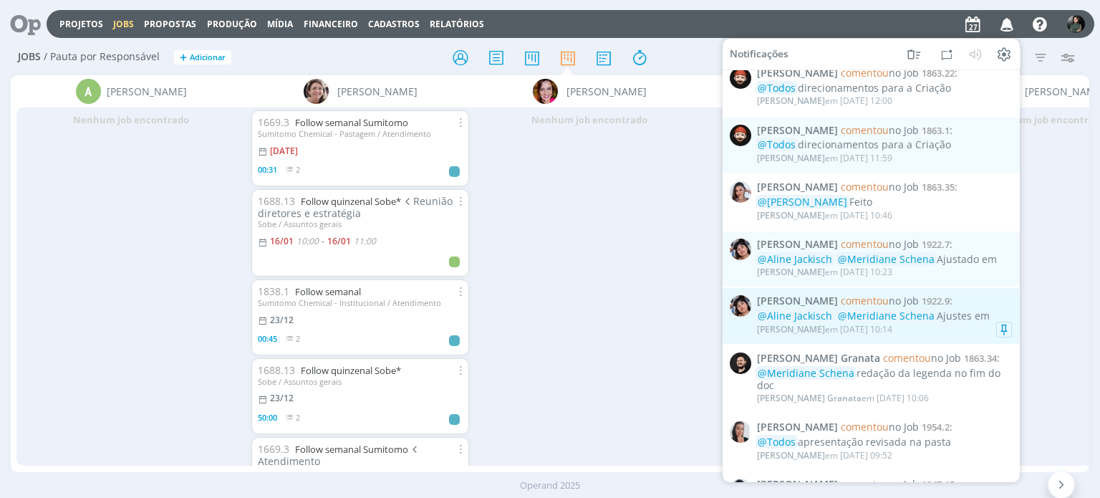
click at [900, 312] on span "@Meridiane Schena" at bounding box center [886, 316] width 97 height 14
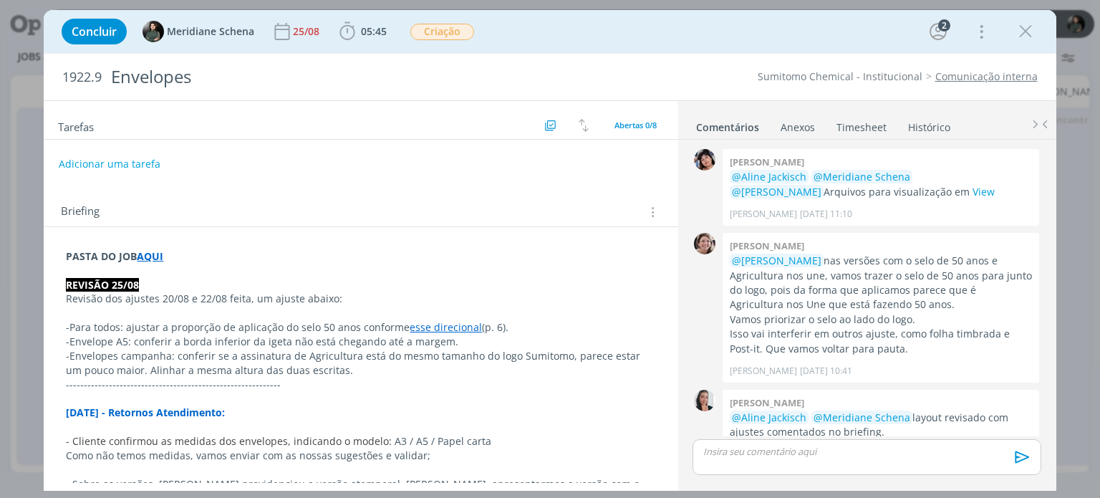
scroll to position [644, 0]
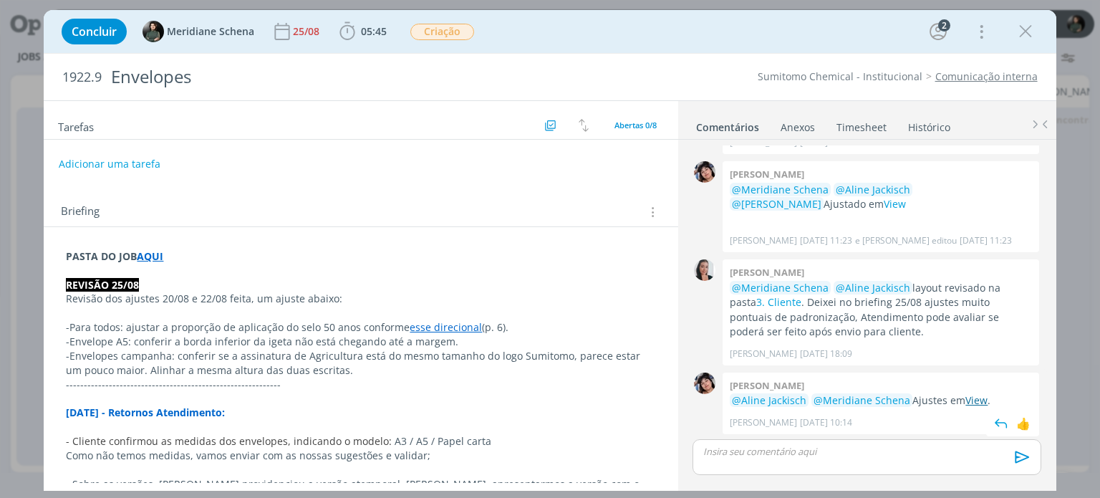
click at [980, 402] on link "View" at bounding box center [976, 400] width 22 height 14
click at [336, 37] on icon "dialog" at bounding box center [346, 31] width 21 height 21
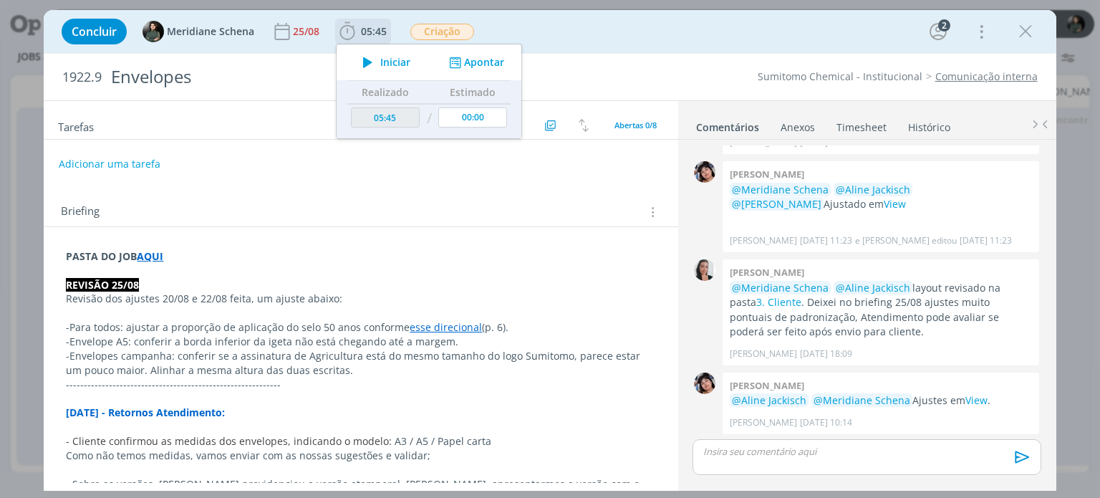
click at [399, 67] on span "Iniciar" at bounding box center [395, 62] width 30 height 10
click at [722, 457] on p "dialog" at bounding box center [866, 451] width 325 height 13
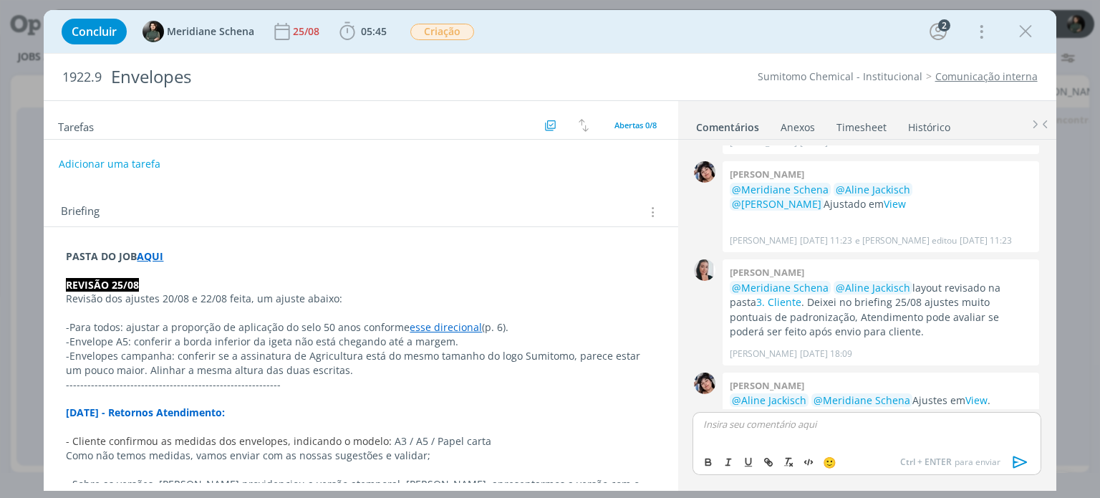
scroll to position [671, 0]
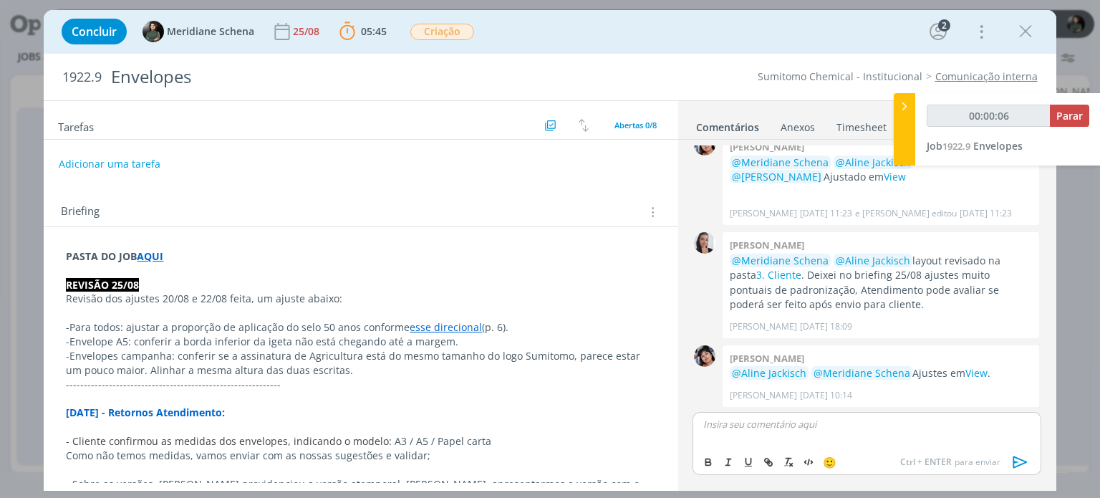
type input "00:00:07"
click at [1014, 460] on icon "dialog" at bounding box center [1019, 461] width 21 height 21
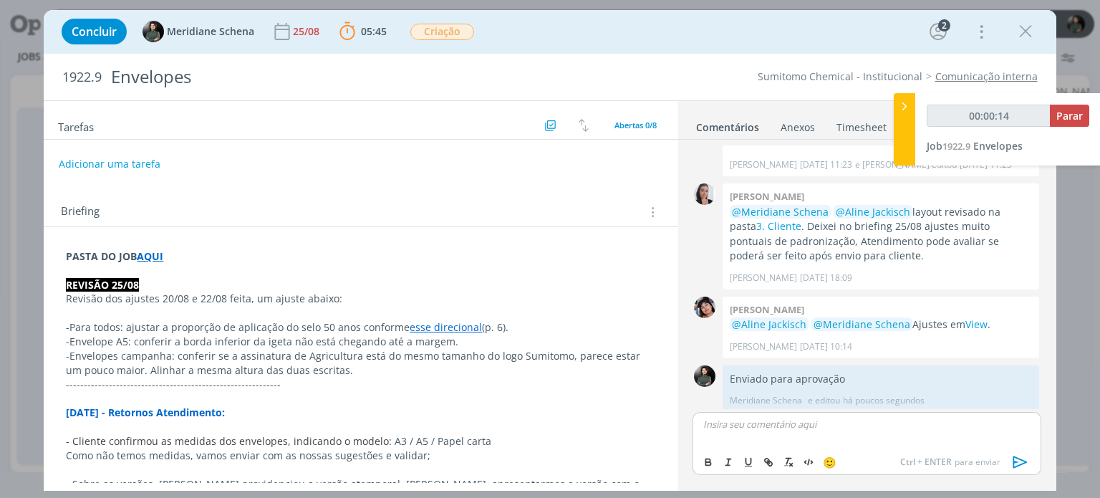
scroll to position [724, 0]
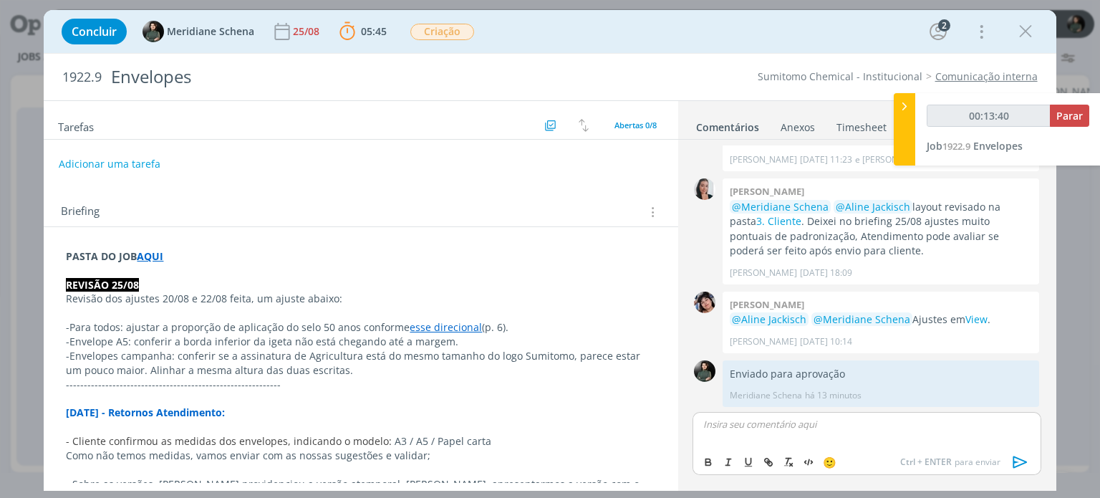
type input "00:13:41"
drag, startPoint x: 1067, startPoint y: 108, endPoint x: 1066, endPoint y: 120, distance: 12.3
click at [1067, 109] on span "Parar" at bounding box center [1069, 116] width 26 height 14
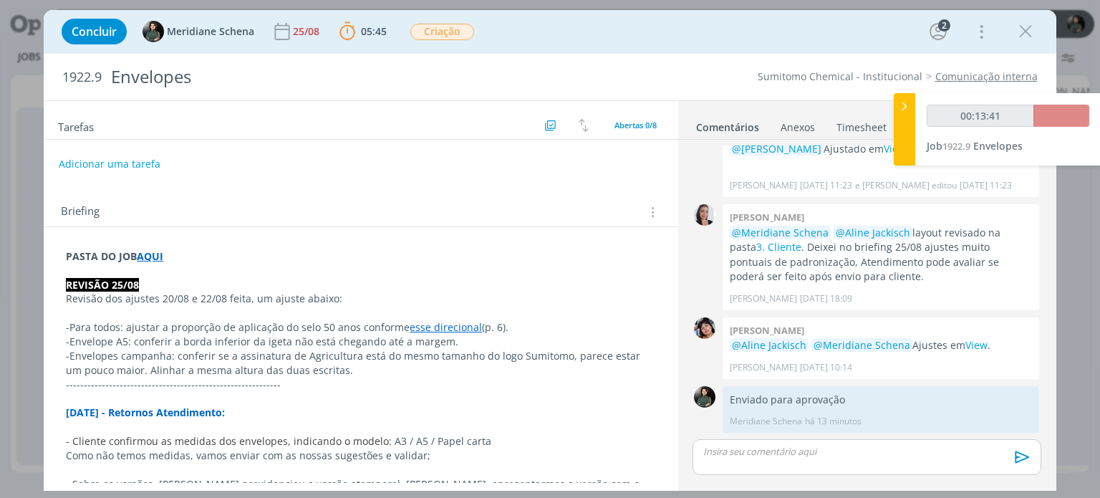
scroll to position [697, 0]
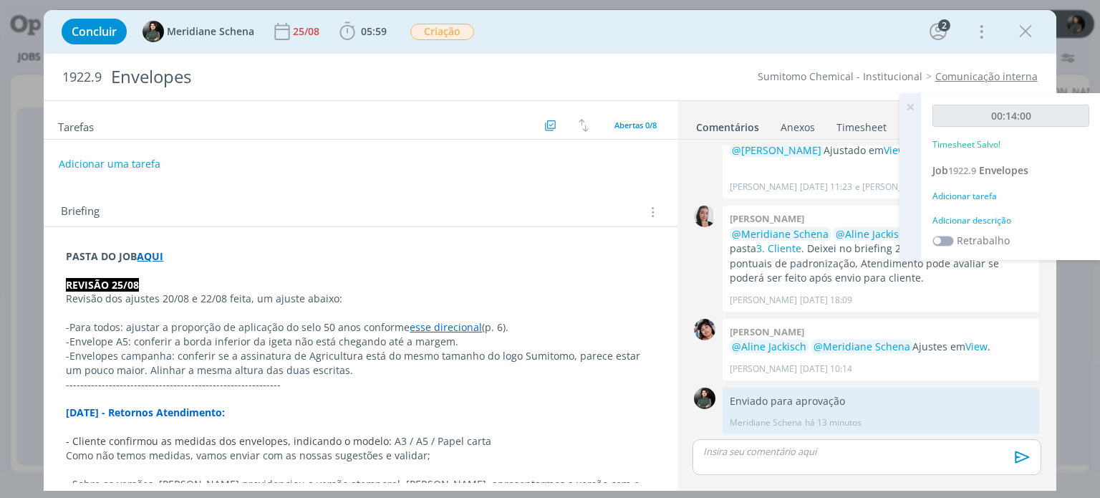
click at [969, 218] on div "Adicionar descrição" at bounding box center [1010, 220] width 157 height 13
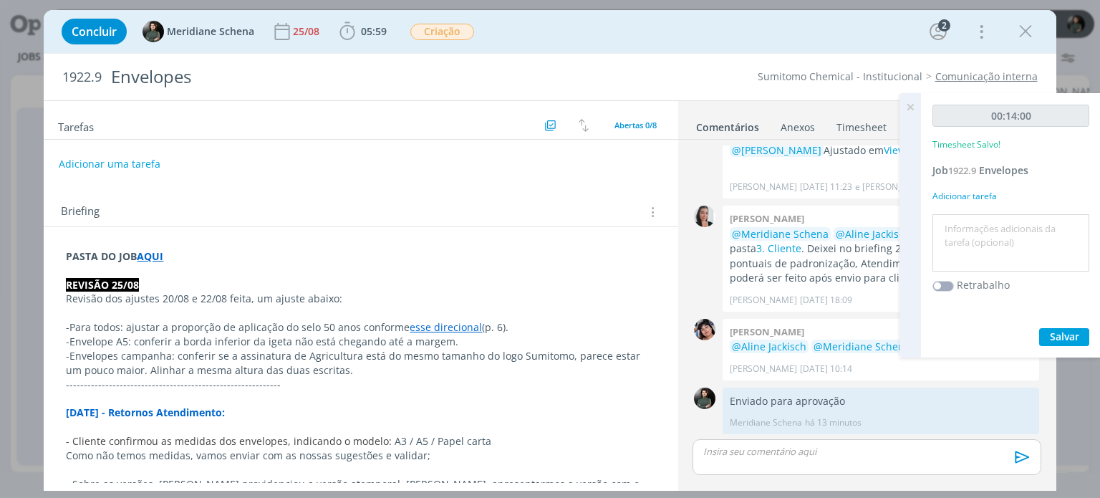
click at [959, 234] on textarea at bounding box center [1011, 243] width 150 height 51
type textarea "Envio do material para a cliente"
click at [1074, 341] on span "Salvar" at bounding box center [1064, 336] width 29 height 14
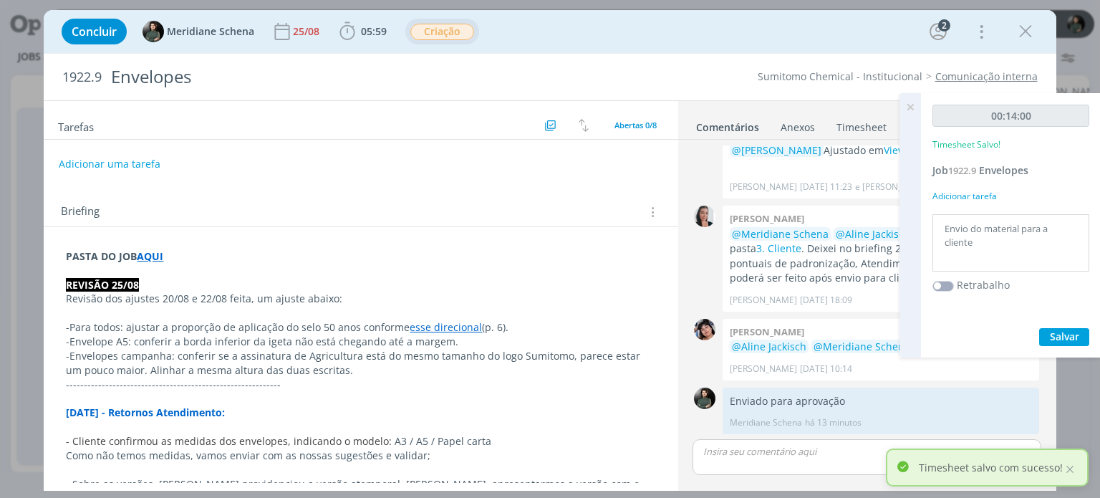
click at [458, 39] on span "Criação" at bounding box center [442, 32] width 64 height 16
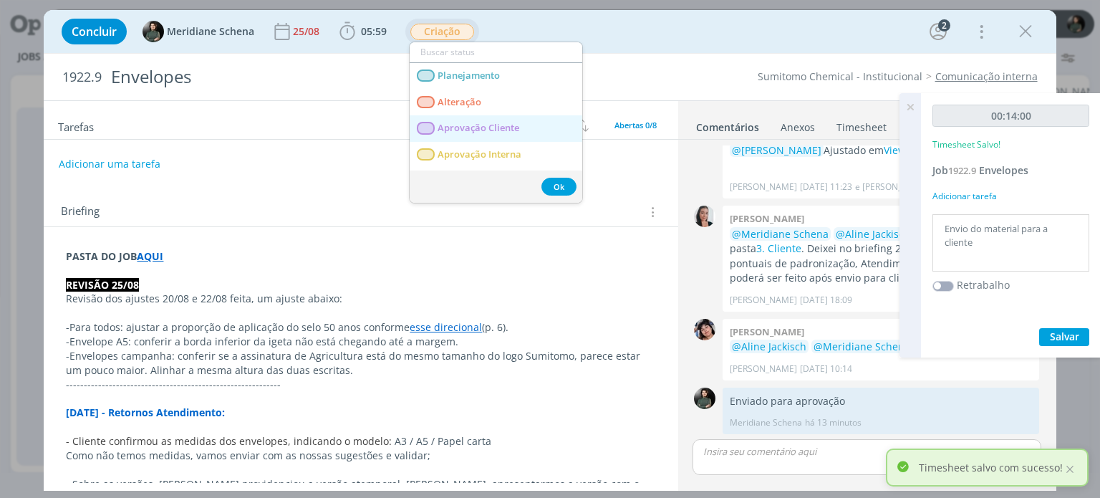
click at [486, 122] on span "Aprovação Cliente" at bounding box center [479, 127] width 82 height 11
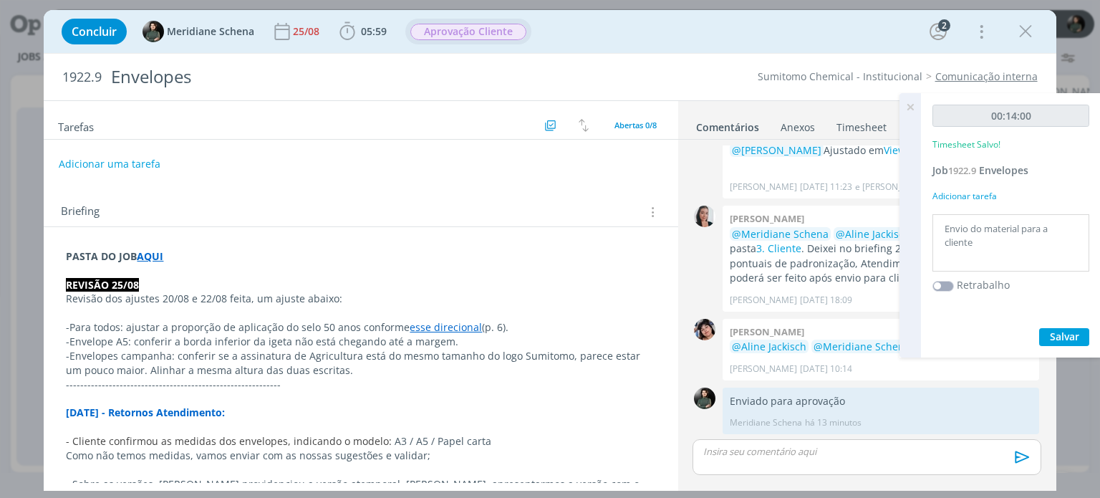
click at [913, 108] on icon at bounding box center [910, 107] width 26 height 28
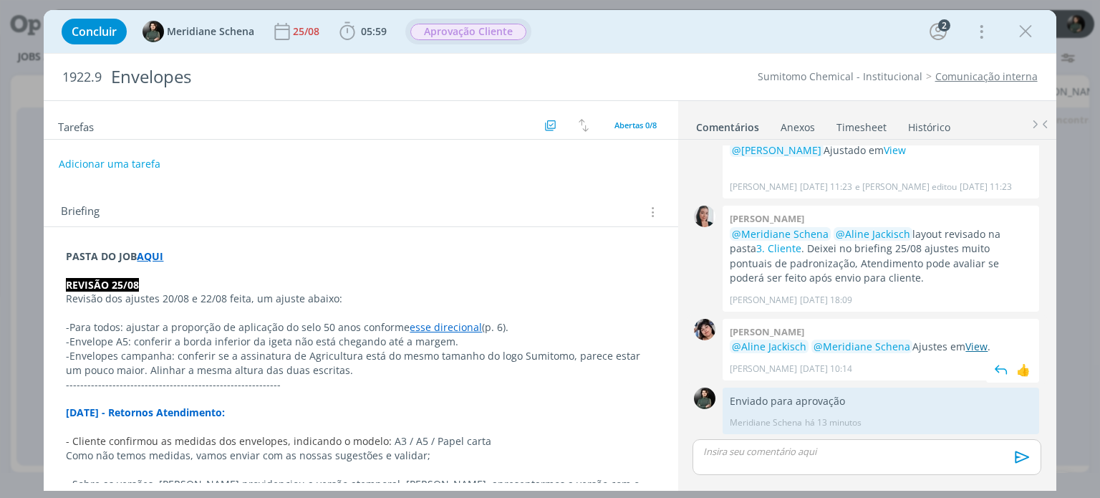
click at [974, 349] on link "View" at bounding box center [976, 346] width 22 height 14
click at [1019, 36] on icon "dialog" at bounding box center [1024, 31] width 21 height 21
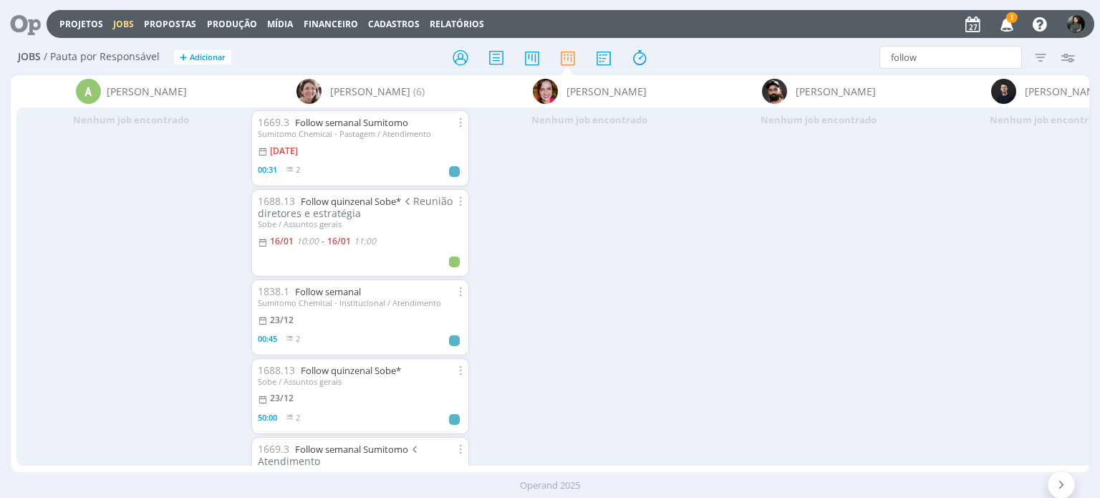
click at [1017, 19] on icon "button" at bounding box center [1006, 23] width 25 height 24
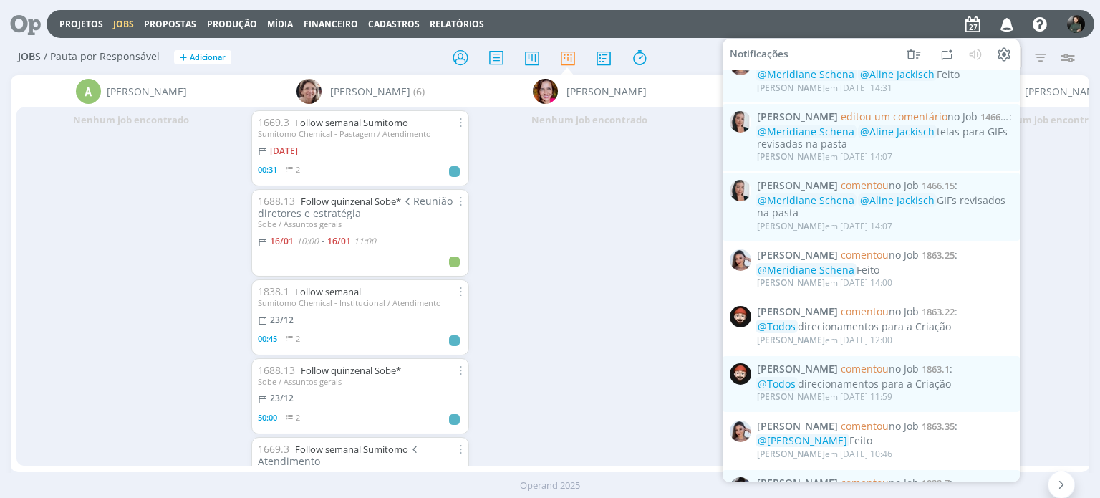
scroll to position [968, 0]
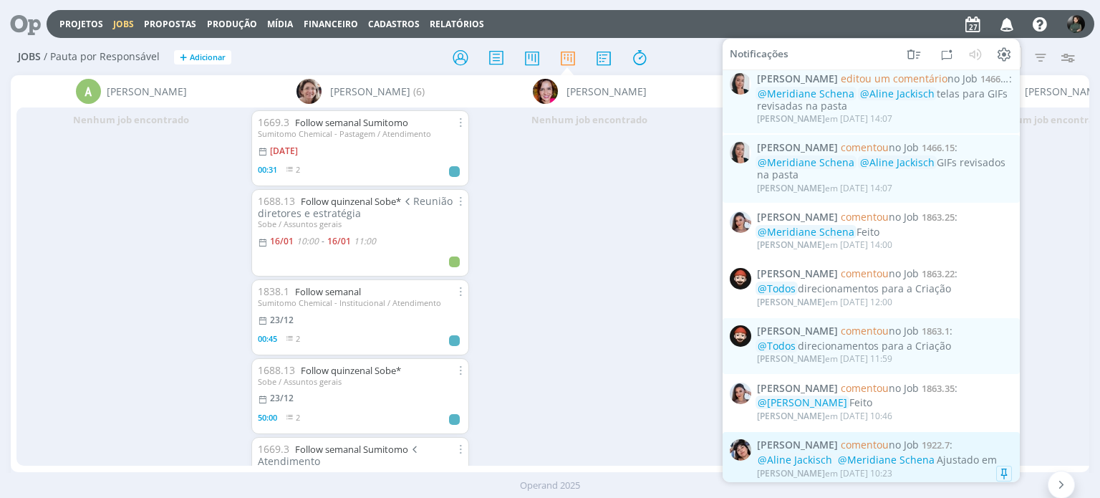
click at [944, 466] on div "Eliana Hochscheidt em 26/08 às 10:23" at bounding box center [884, 473] width 255 height 14
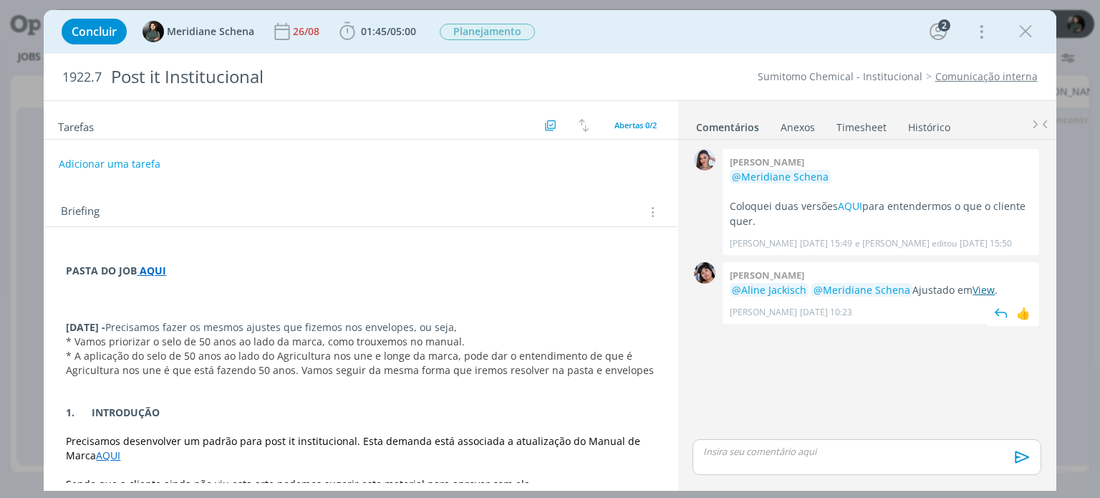
click at [986, 289] on link "View" at bounding box center [983, 290] width 22 height 14
click at [983, 293] on link "View" at bounding box center [983, 290] width 22 height 14
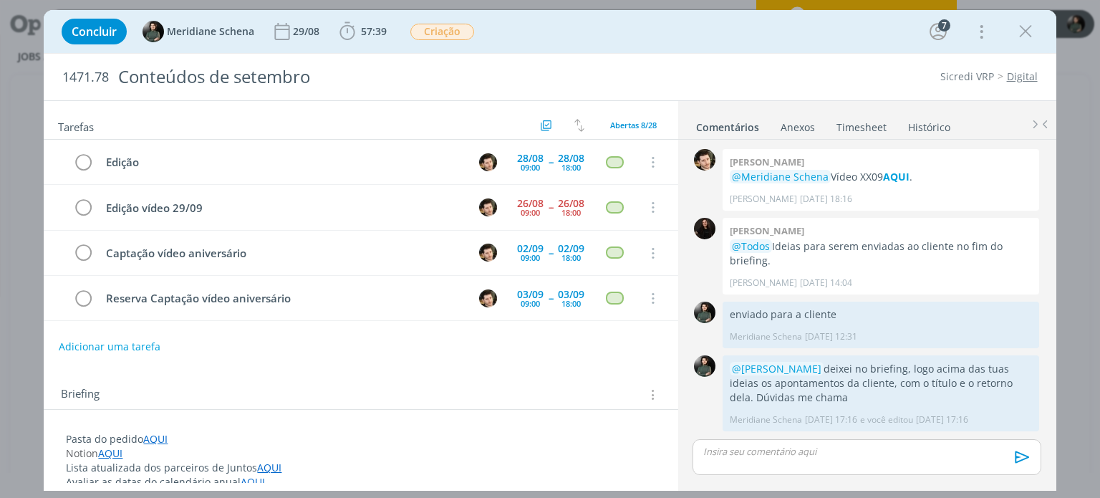
scroll to position [1858, 0]
